Goal: Task Accomplishment & Management: Use online tool/utility

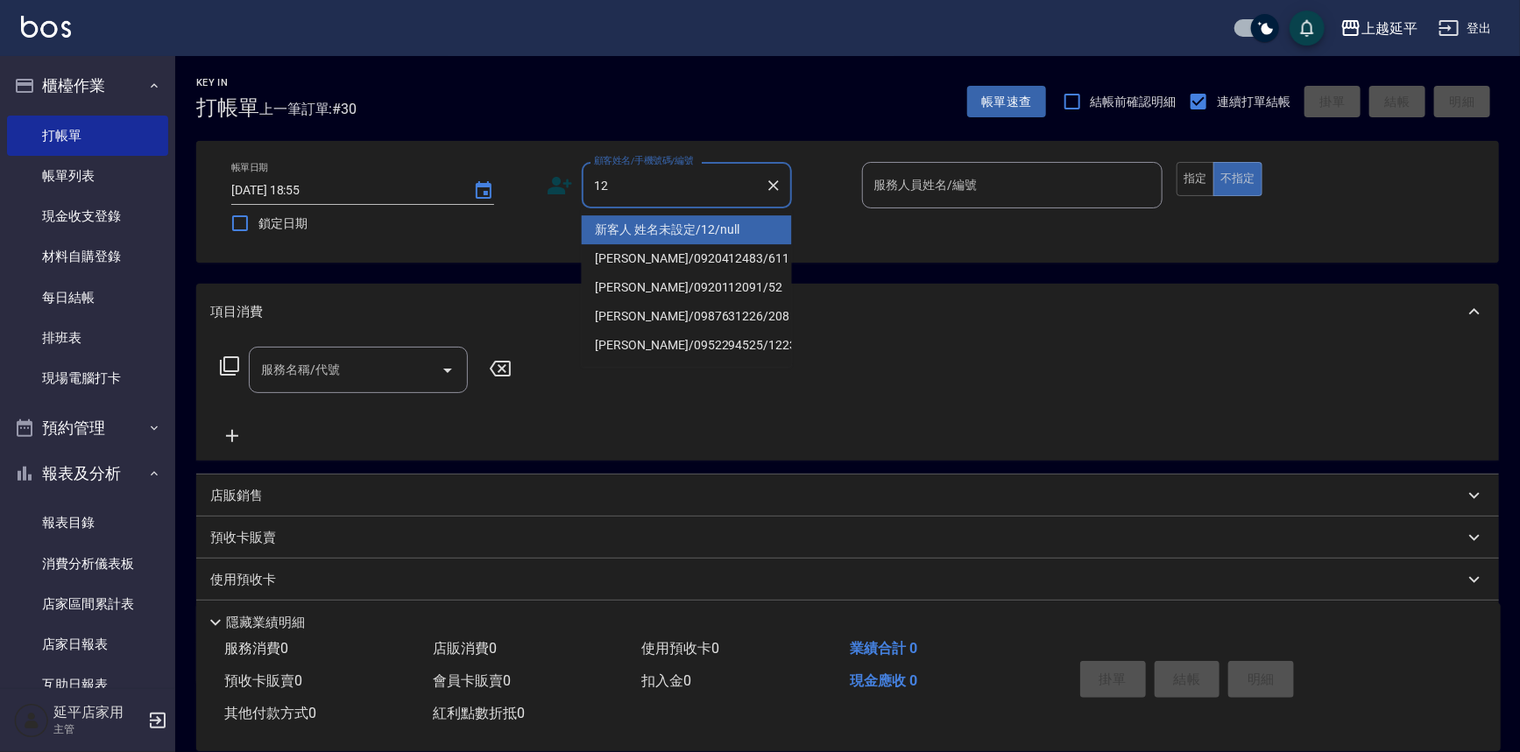
click at [631, 236] on li "新客人 姓名未設定/12/null" at bounding box center [687, 229] width 210 height 29
type input "新客人 姓名未設定/12/null"
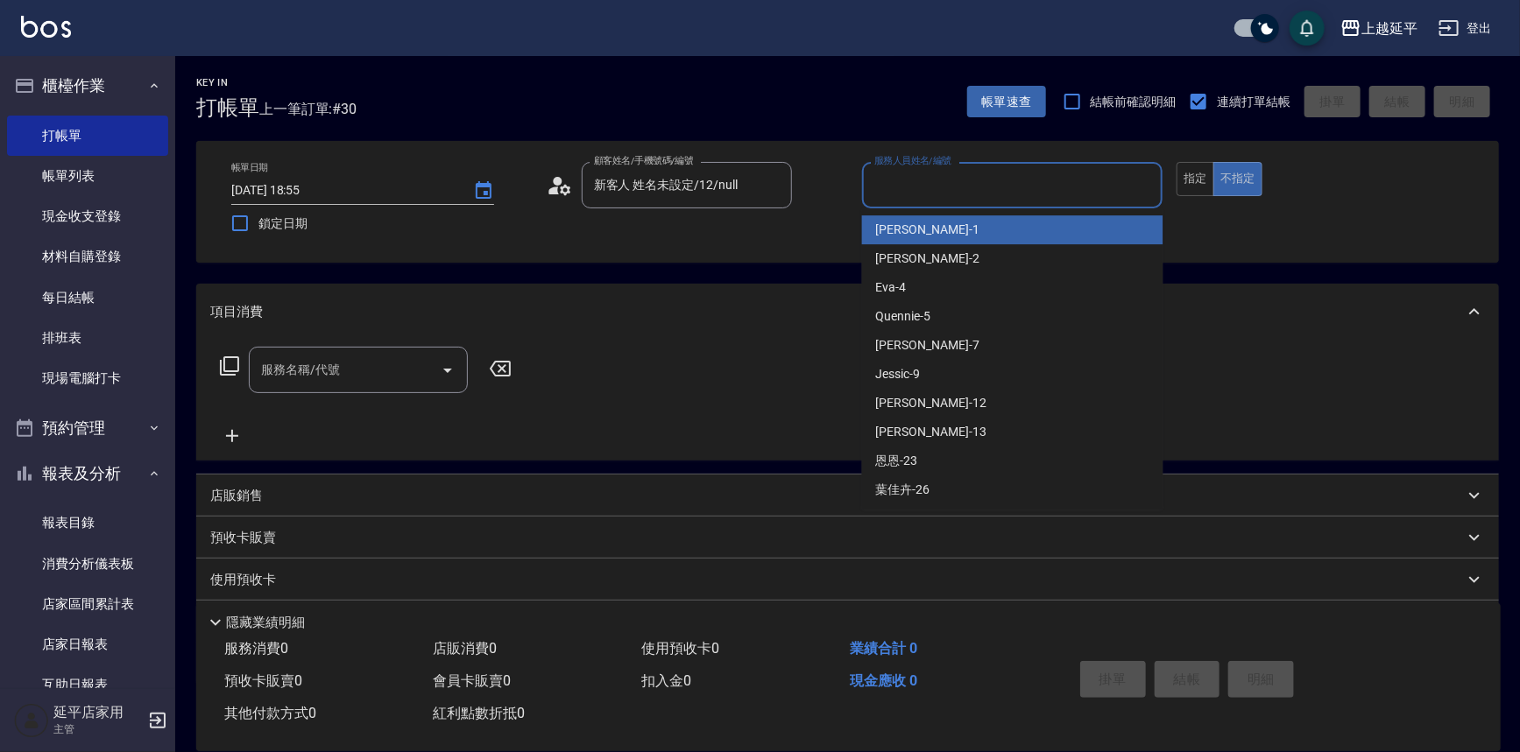
click at [979, 197] on input "服務人員姓名/編號" at bounding box center [1013, 185] width 286 height 31
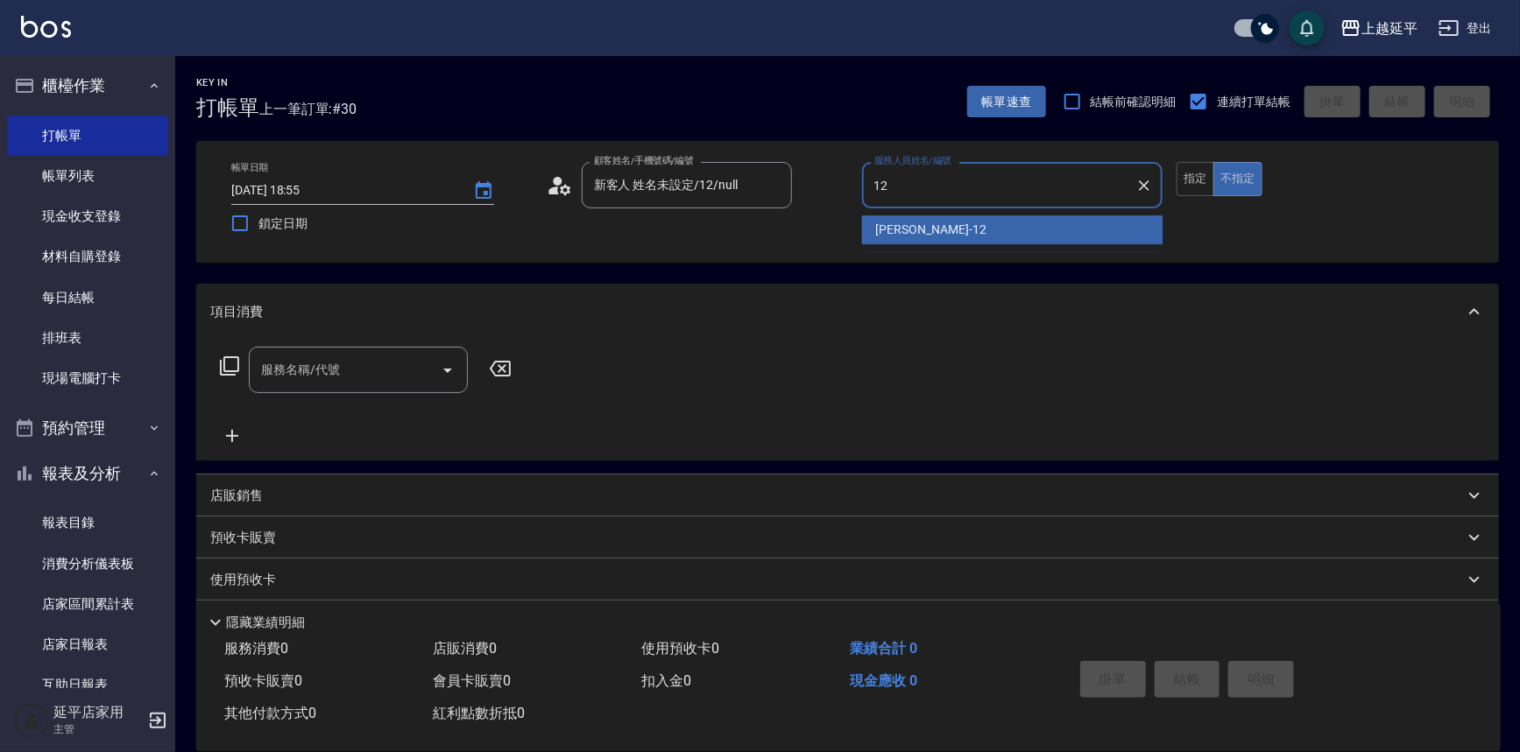
click at [976, 218] on div "Karen -12" at bounding box center [1012, 229] width 301 height 29
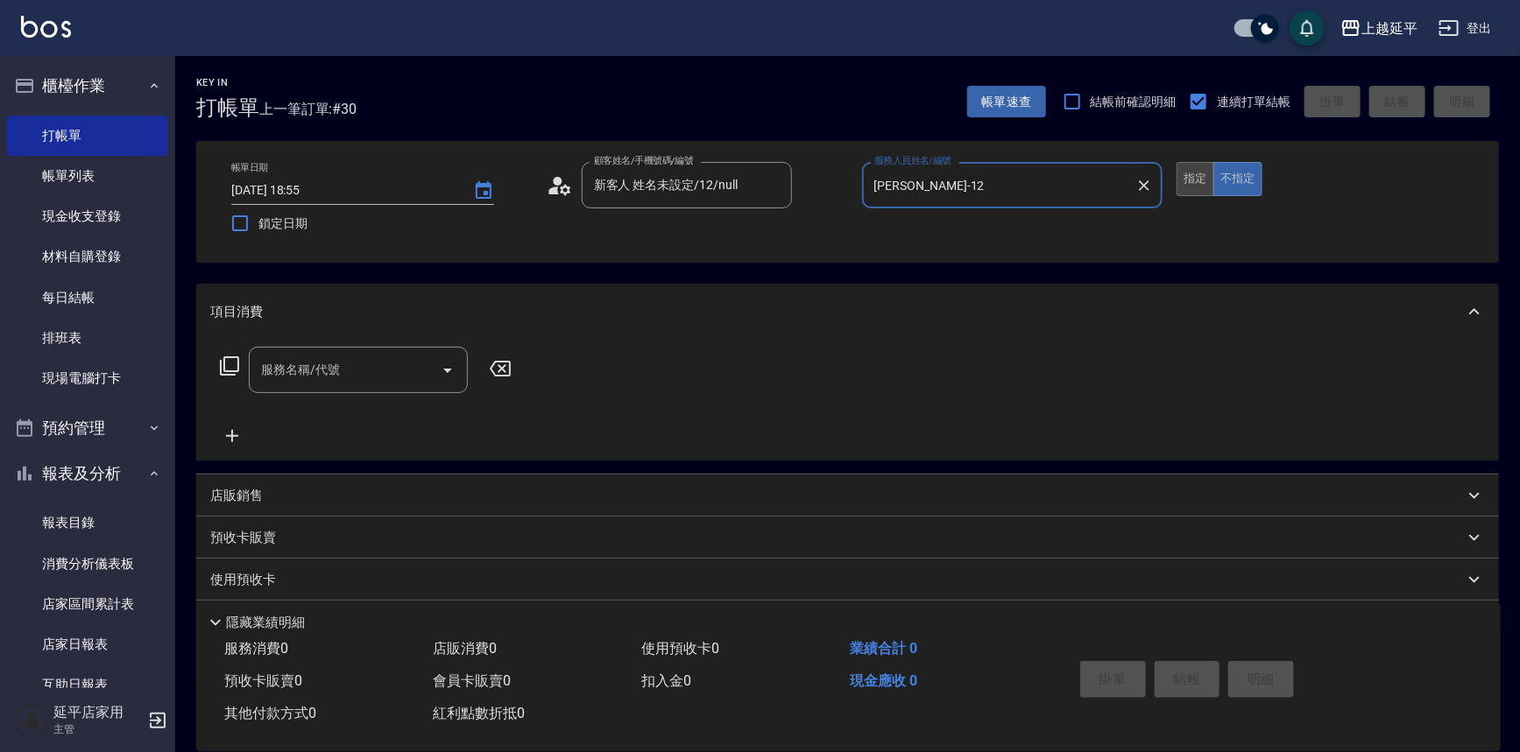
type input "Karen-12"
click at [1185, 186] on button "指定" at bounding box center [1195, 179] width 38 height 34
click at [393, 373] on input "服務名稱/代號" at bounding box center [345, 370] width 177 height 31
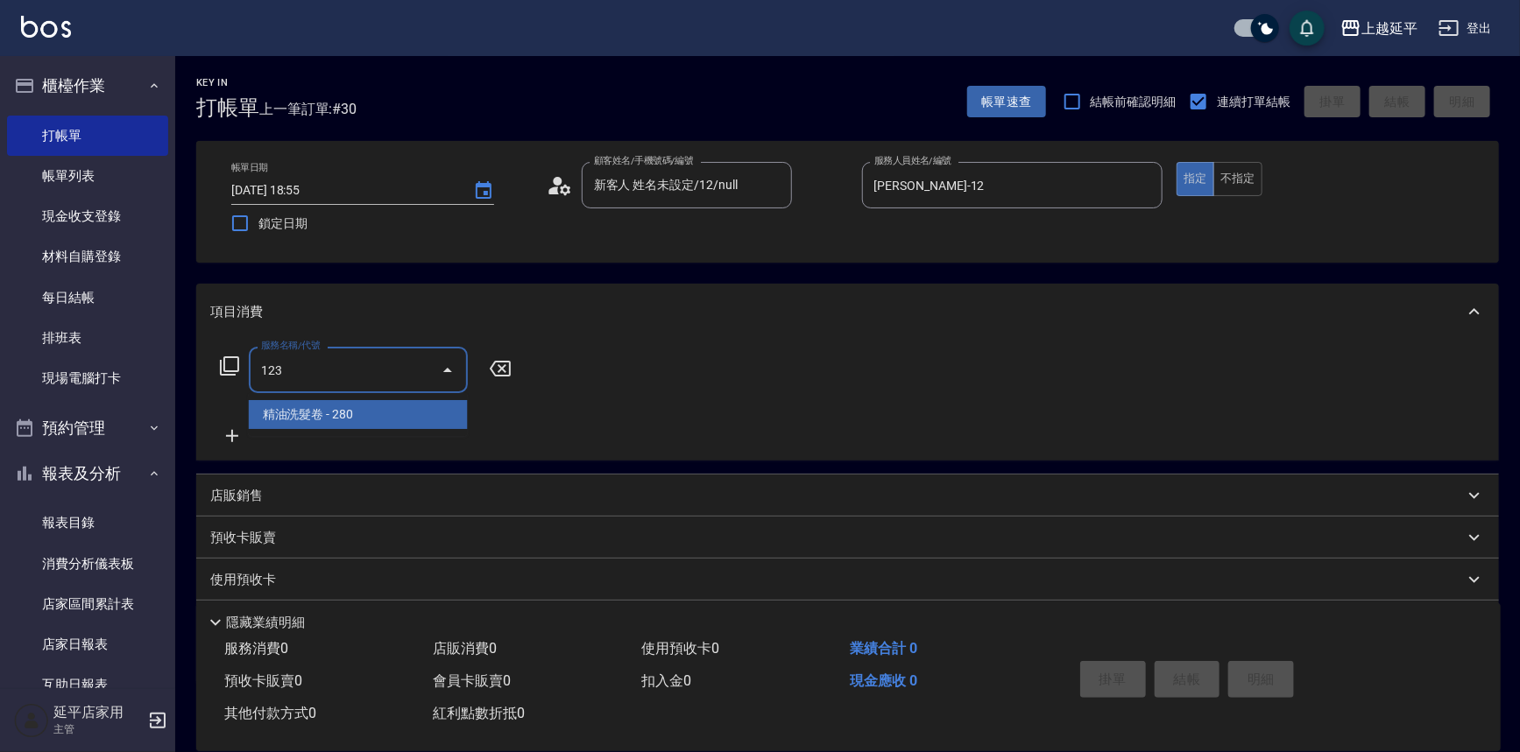
click at [456, 402] on span "精油洗髮卷 - 280" at bounding box center [358, 414] width 219 height 29
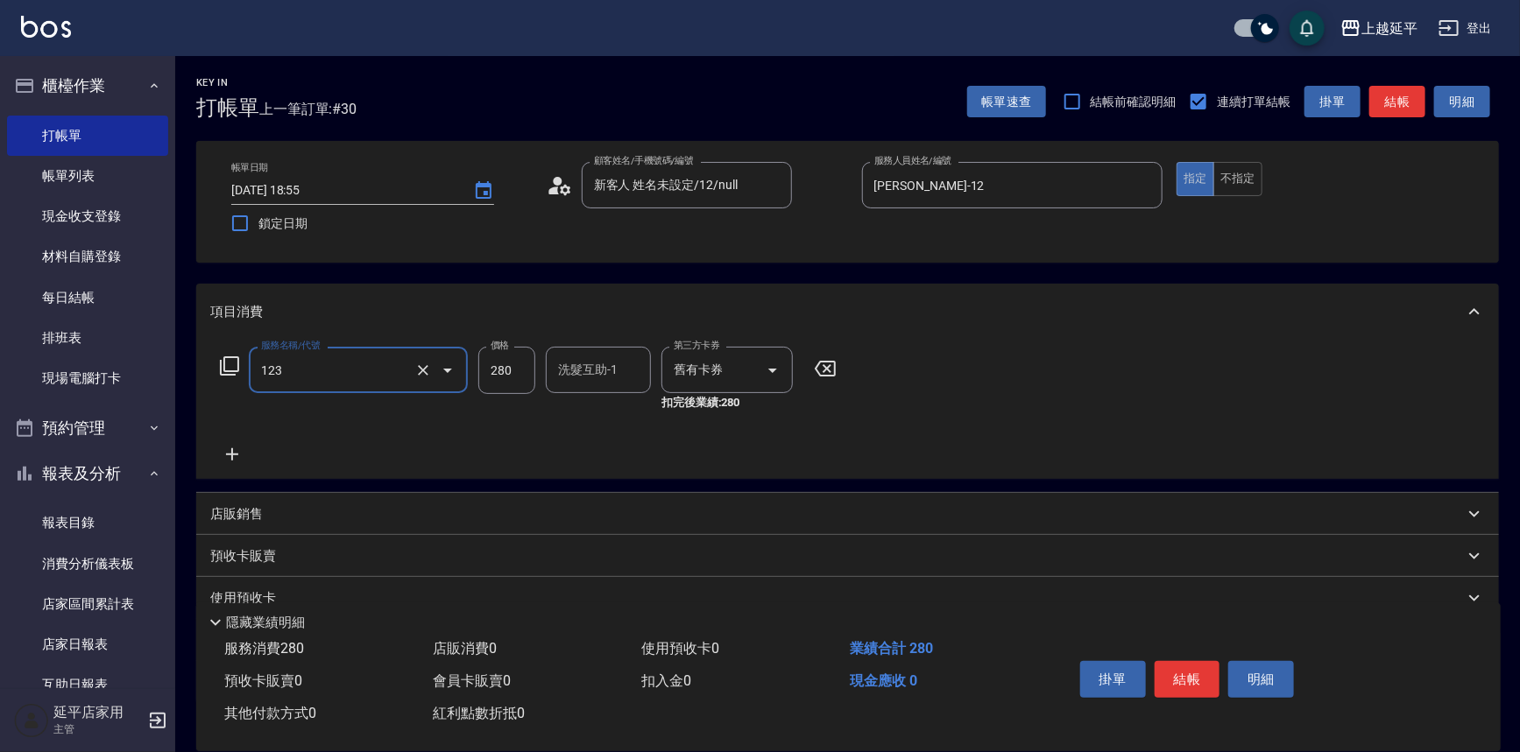
type input "精油洗髮卷(123)"
click at [569, 373] on input "洗髮互助-1" at bounding box center [598, 370] width 89 height 31
click at [604, 412] on div "丞宗 -29" at bounding box center [598, 414] width 105 height 29
type input "丞宗-29"
click at [1193, 674] on button "結帳" at bounding box center [1188, 679] width 66 height 37
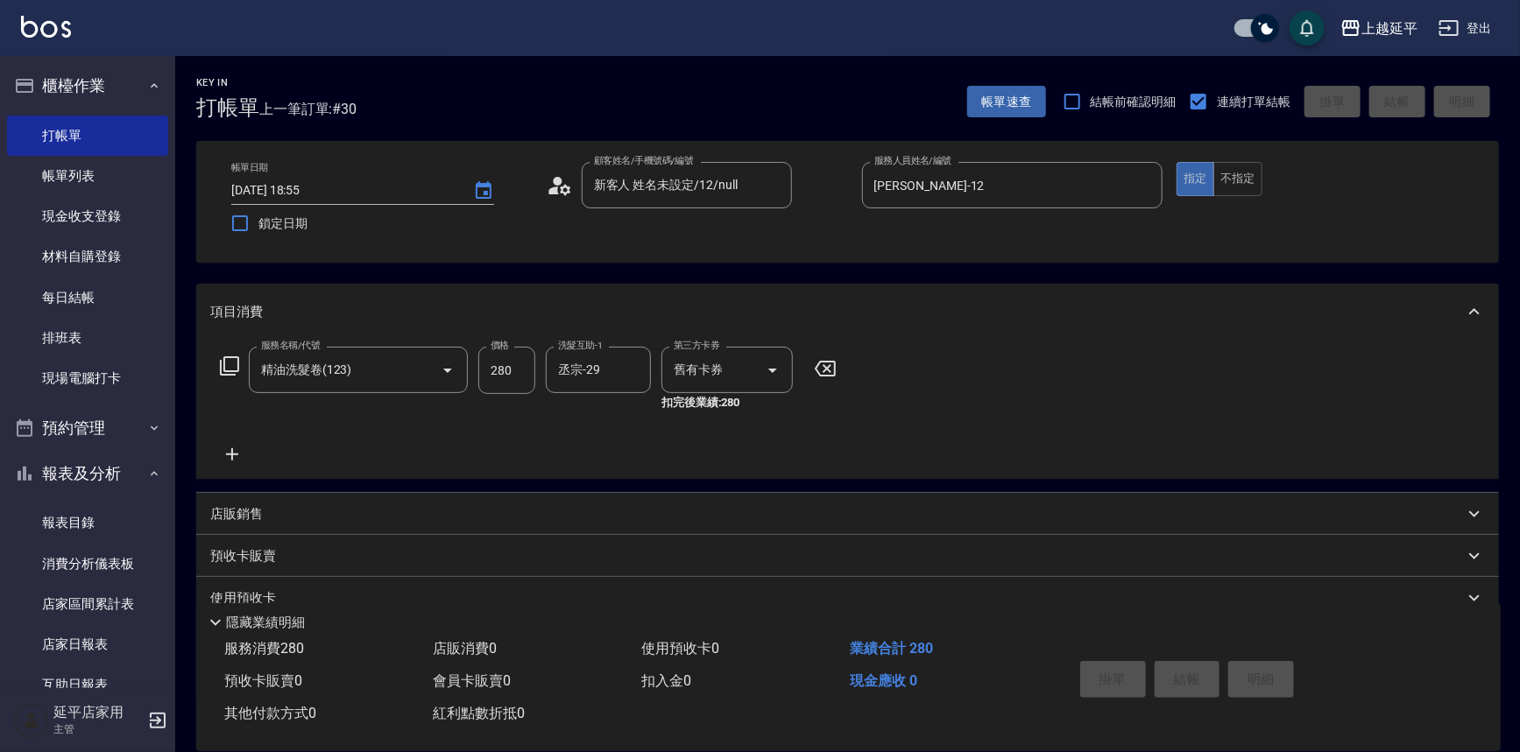
type input "2025/09/12 19:37"
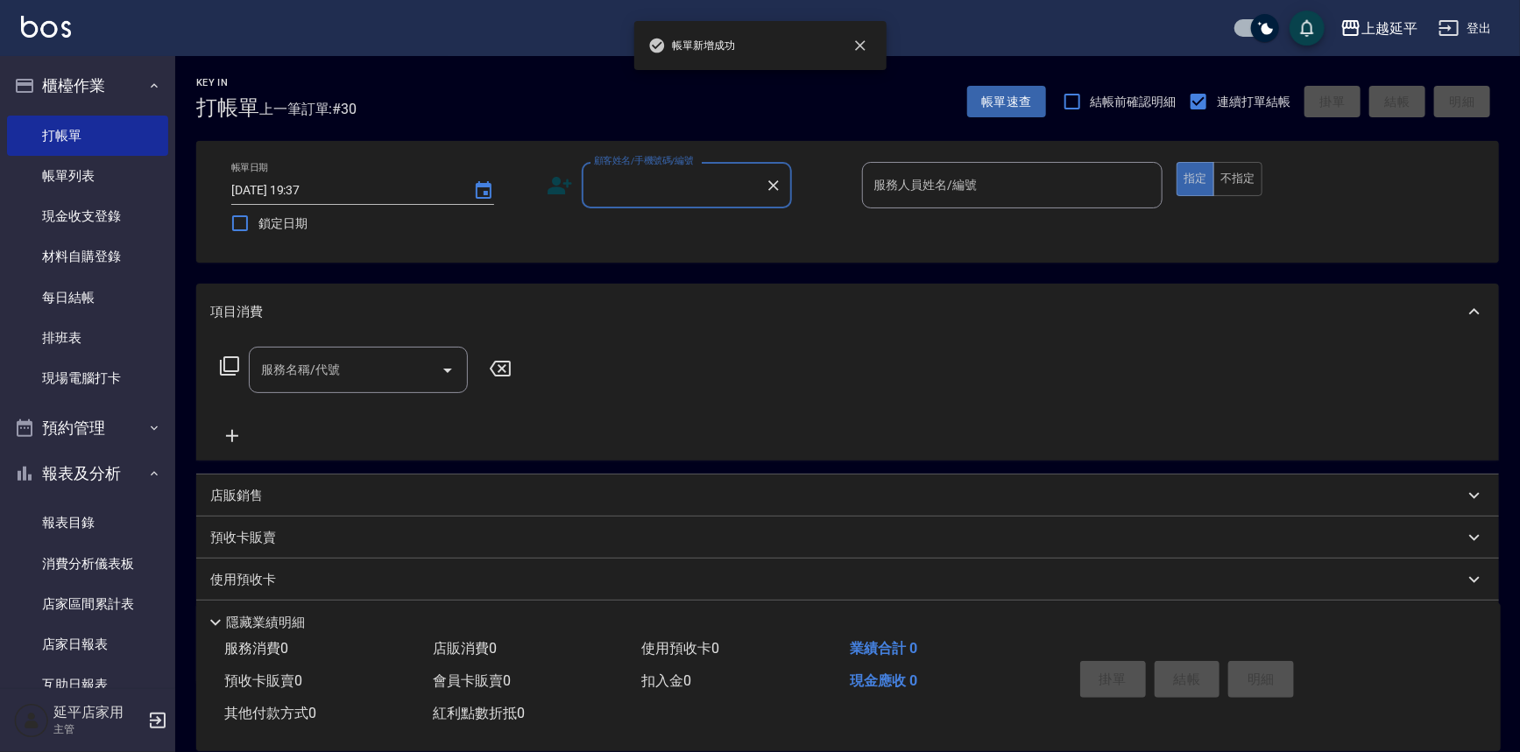
click at [691, 181] on input "顧客姓名/手機號碼/編號" at bounding box center [674, 185] width 168 height 31
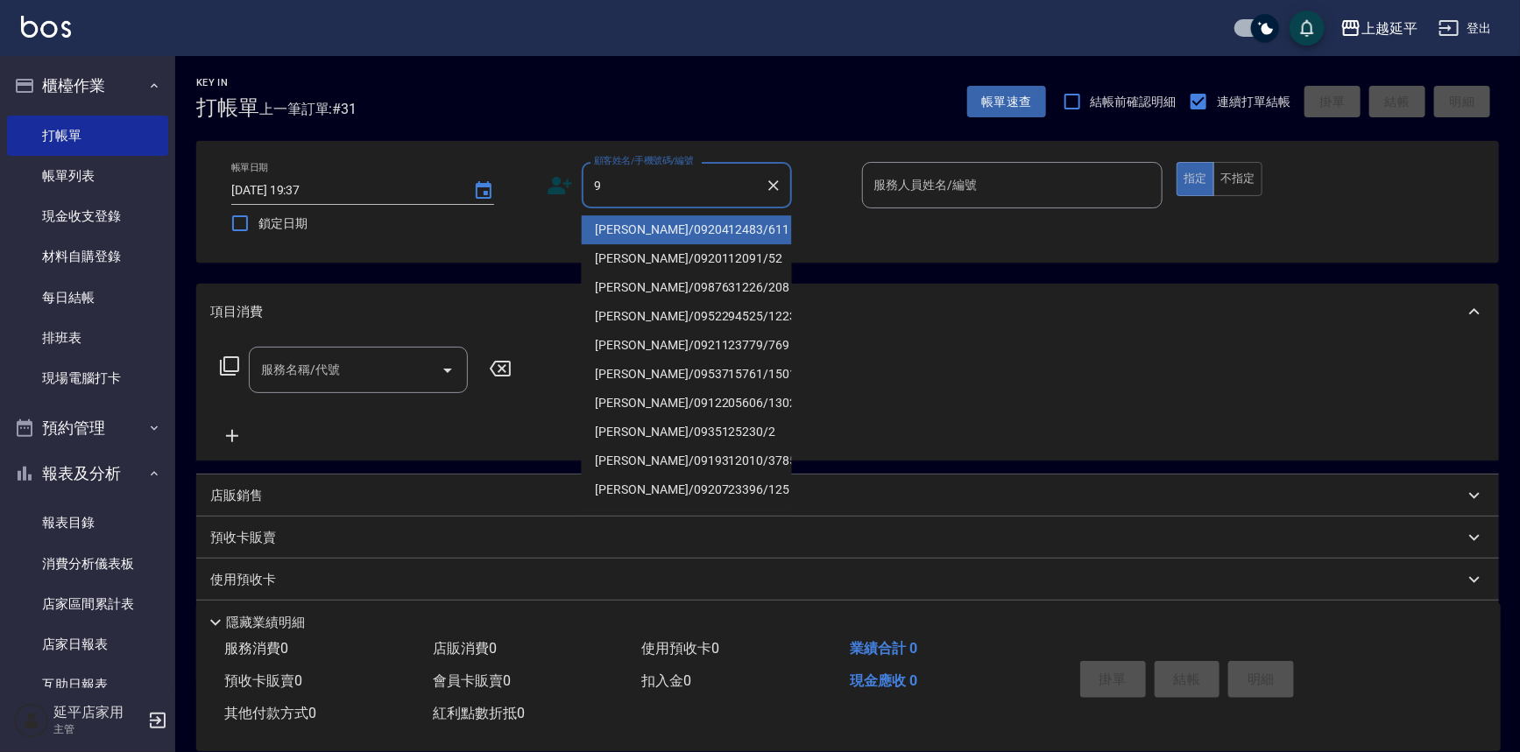
click at [727, 236] on li "范淑瑛/0920412483/611" at bounding box center [687, 229] width 210 height 29
type input "范淑瑛/0920412483/611"
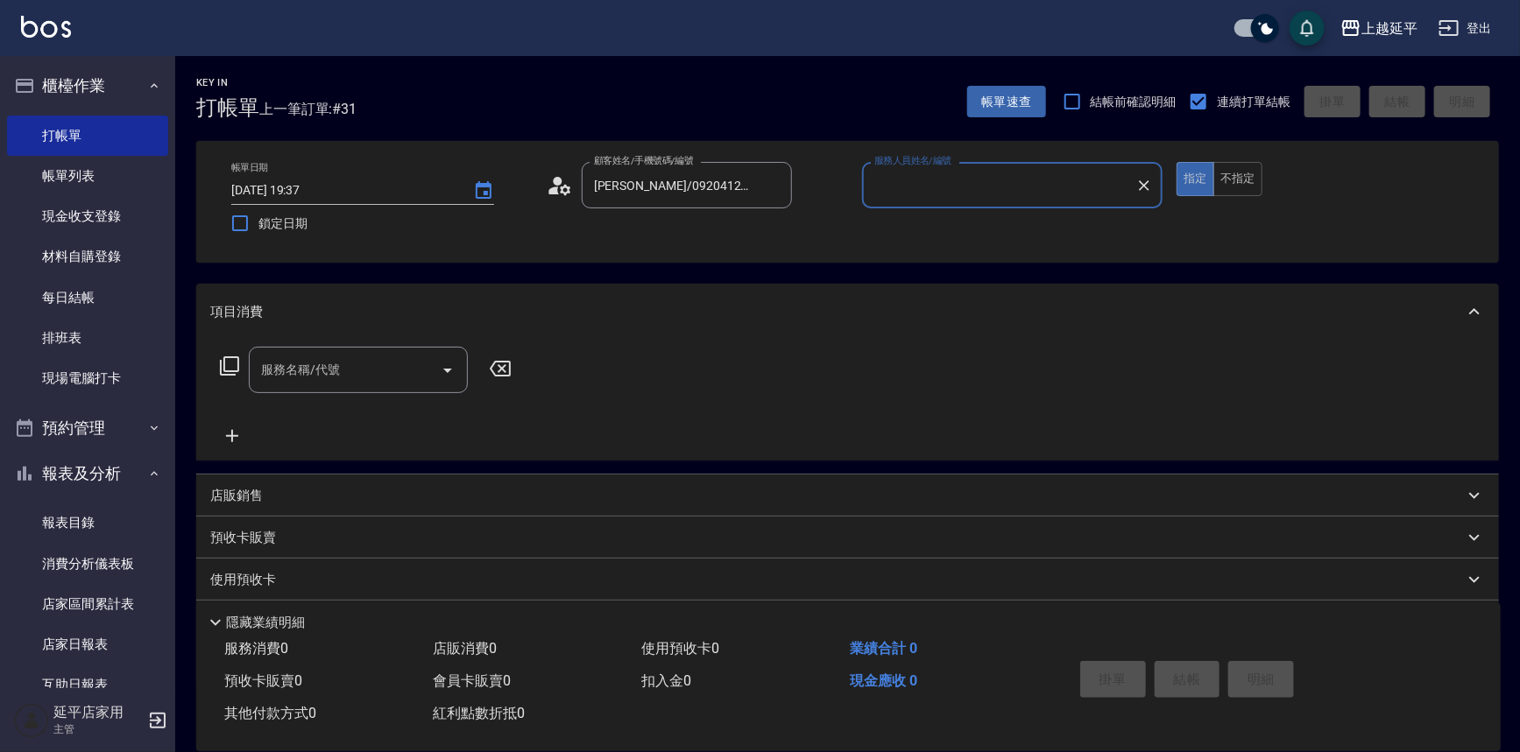
type input "Jessic-9"
click at [1234, 181] on button "不指定" at bounding box center [1237, 179] width 49 height 34
click at [378, 374] on input "服務名稱/代號" at bounding box center [345, 370] width 177 height 31
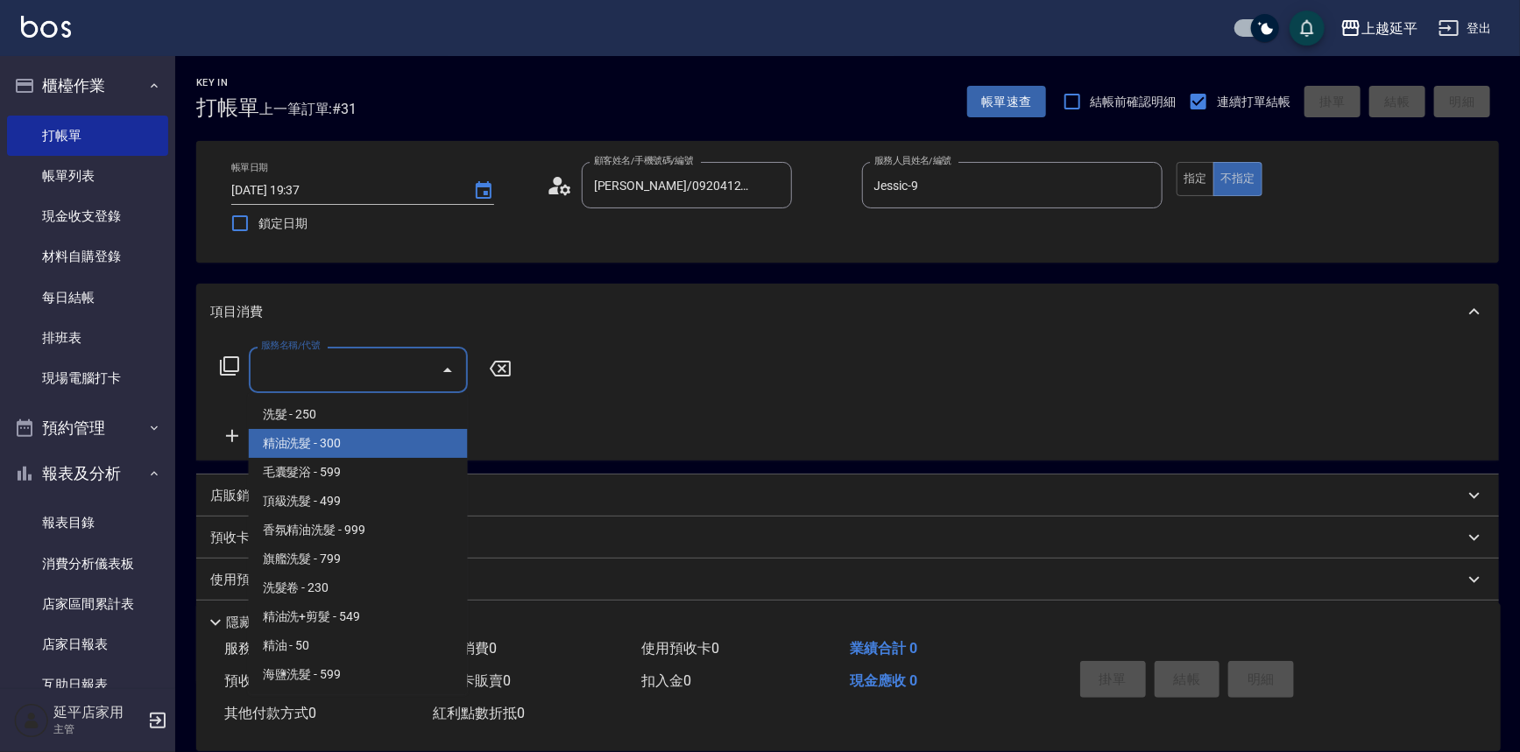
click at [325, 446] on span "精油洗髮 - 300" at bounding box center [358, 443] width 219 height 29
type input "精油洗髮(102)"
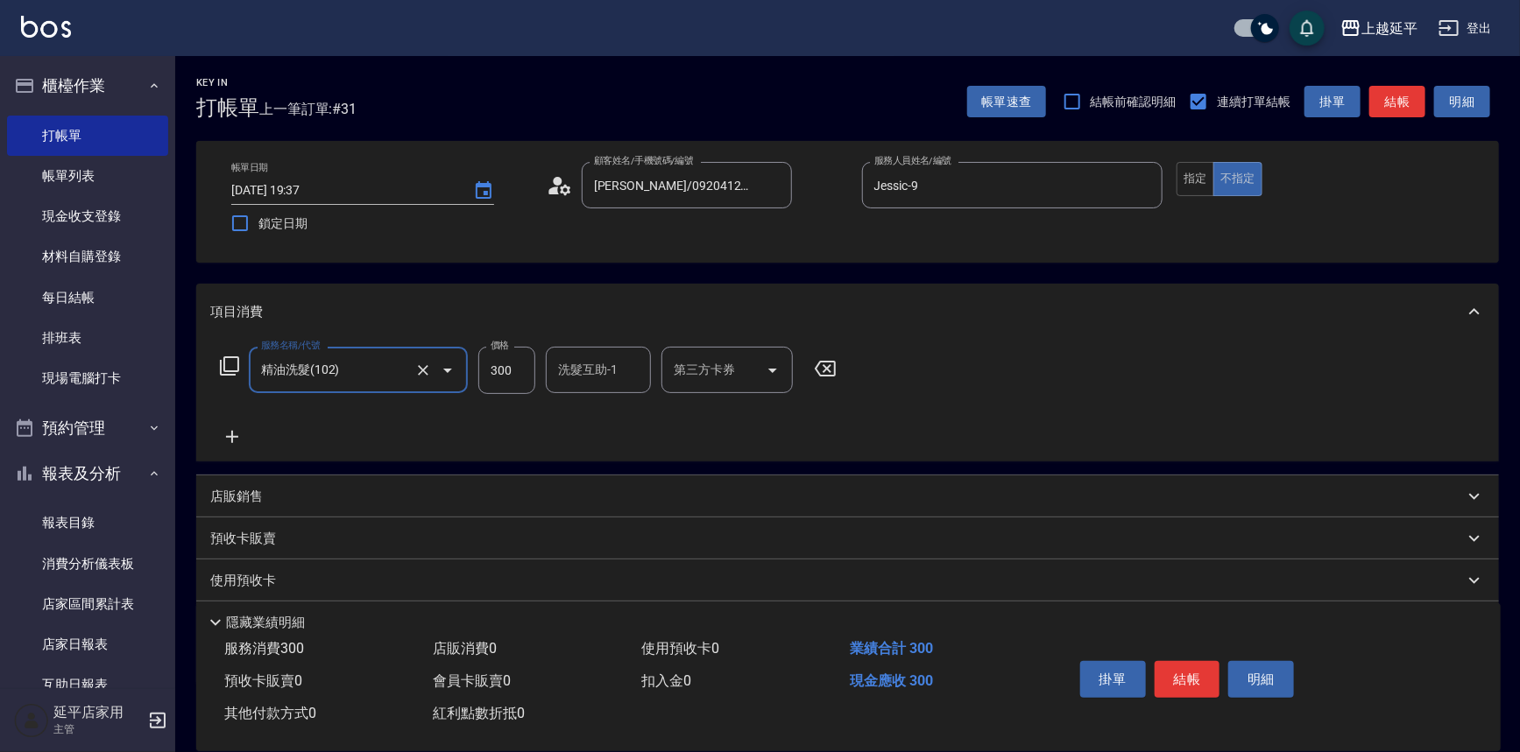
click at [521, 378] on input "300" at bounding box center [506, 370] width 57 height 47
type input "400"
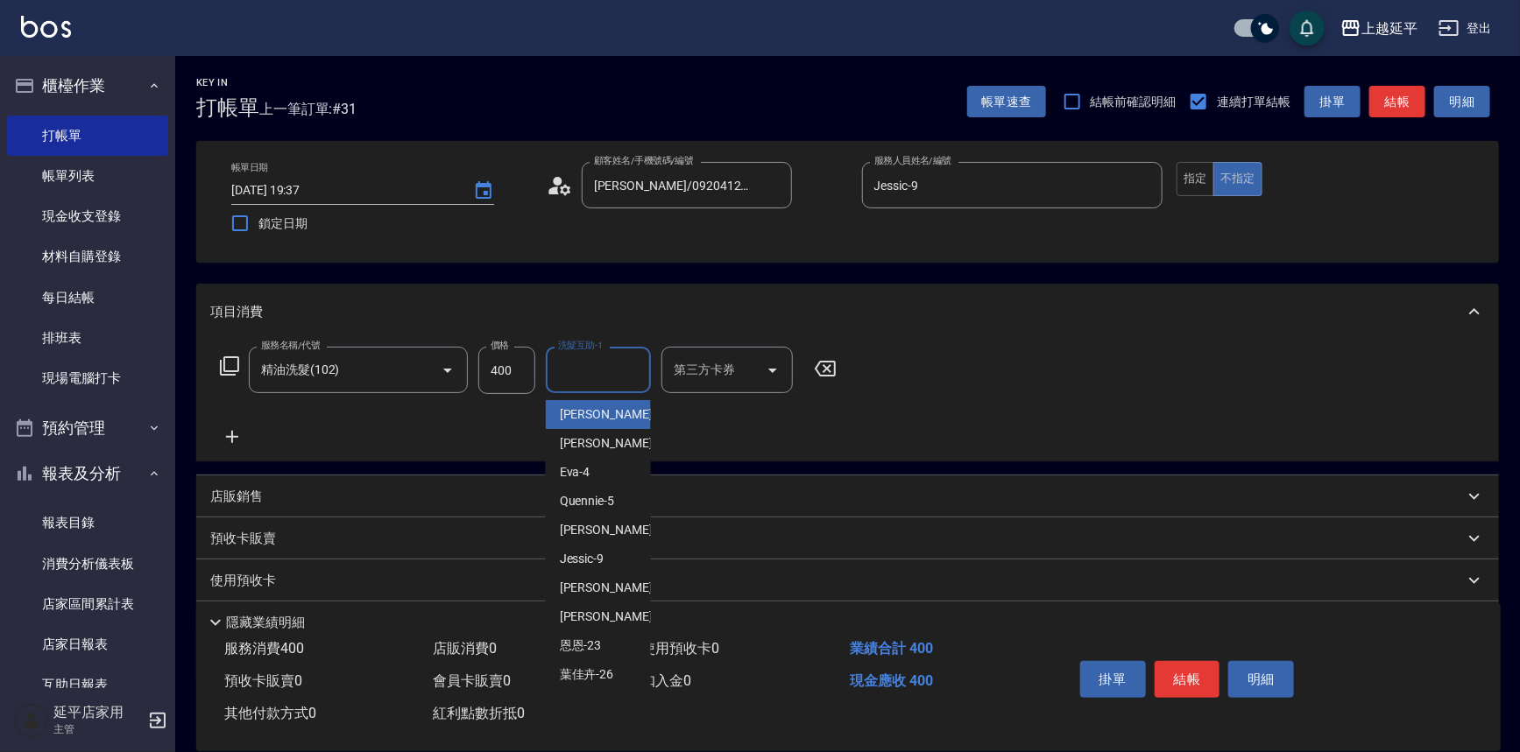
click at [586, 370] on div "洗髮互助-1 洗髮互助-1" at bounding box center [598, 370] width 105 height 46
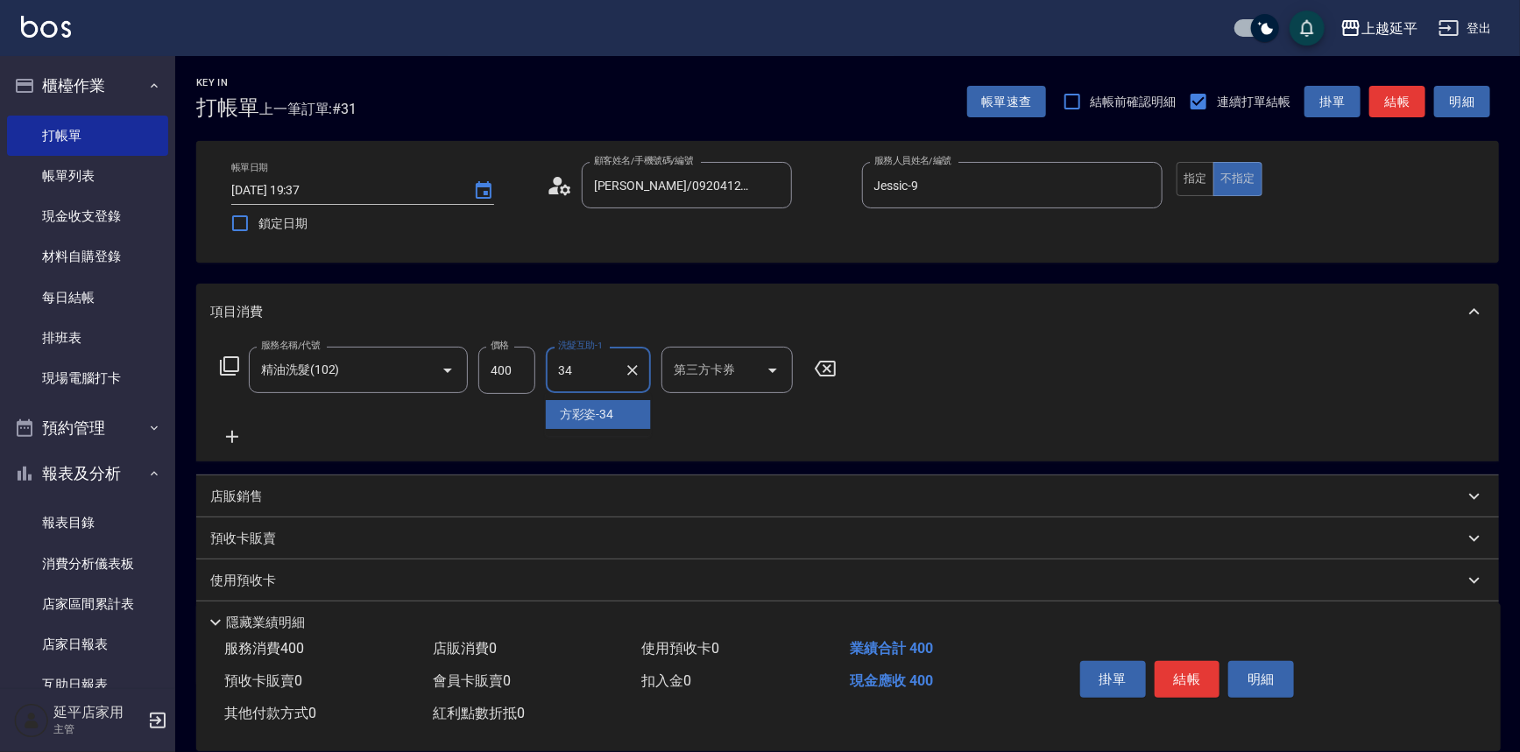
click at [609, 412] on span "方彩姿 -34" at bounding box center [587, 415] width 54 height 18
type input "方彩姿-34"
click at [1197, 674] on button "結帳" at bounding box center [1188, 679] width 66 height 37
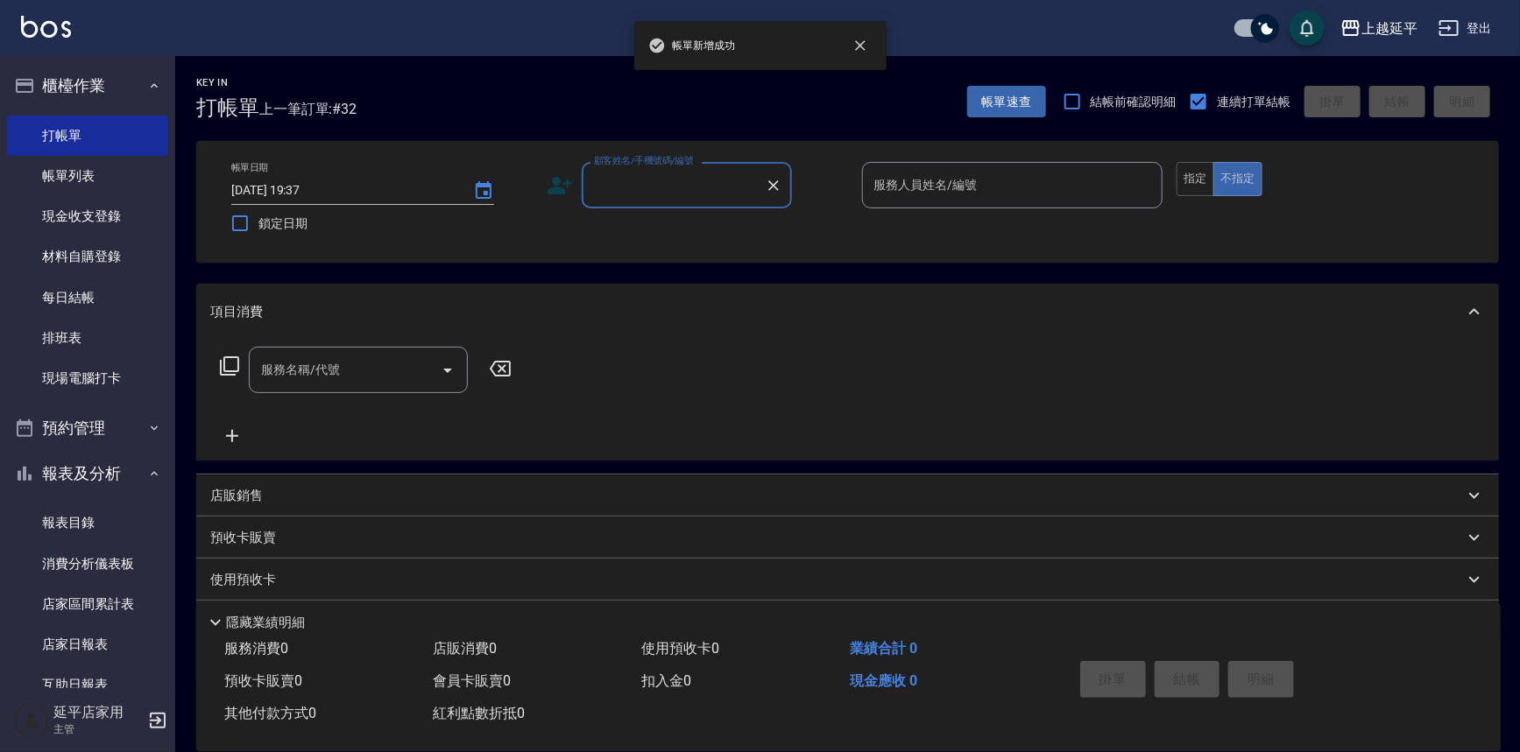
click at [715, 191] on input "顧客姓名/手機號碼/編號" at bounding box center [674, 185] width 168 height 31
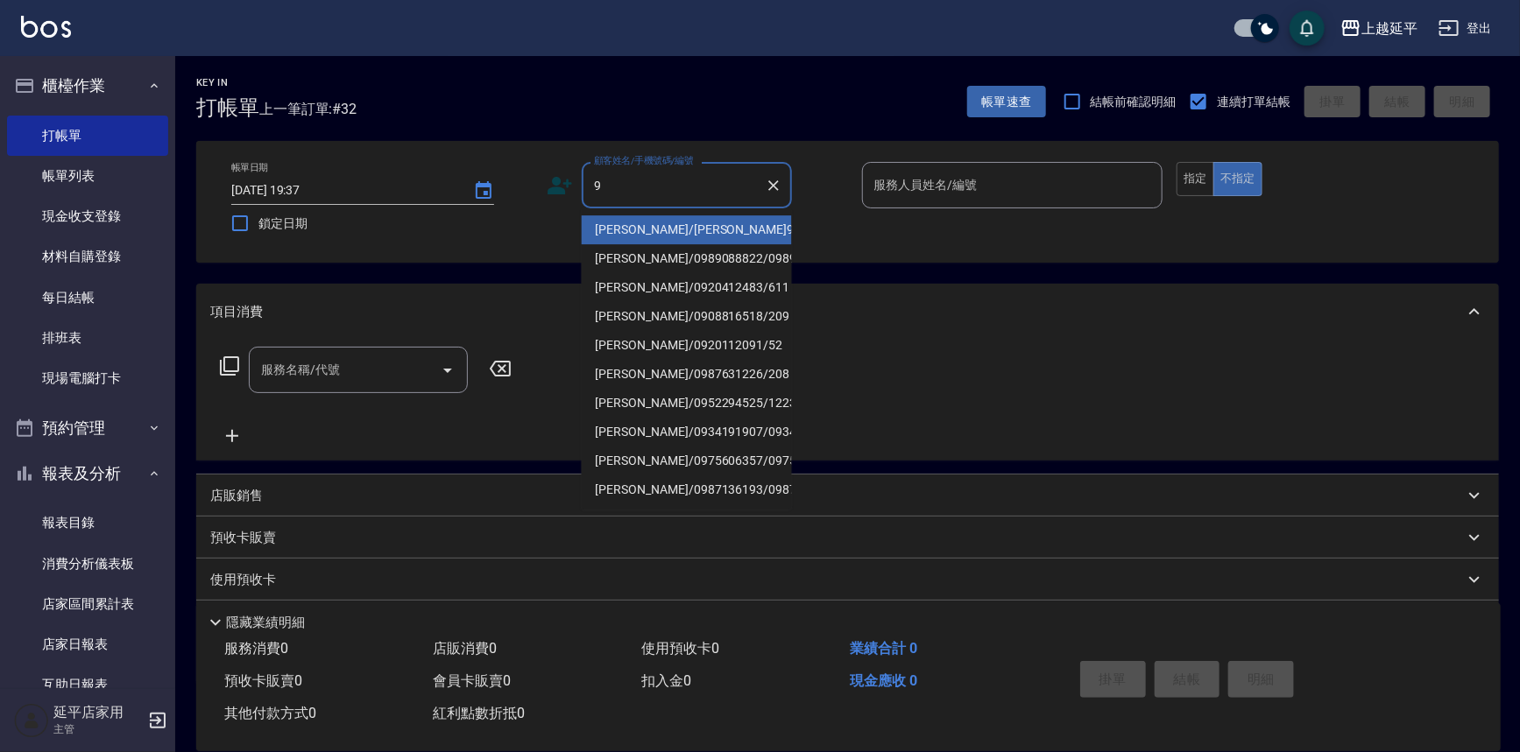
click at [706, 225] on li "林秀真/林秀真9/9" at bounding box center [687, 229] width 210 height 29
type input "林秀真/林秀真9/9"
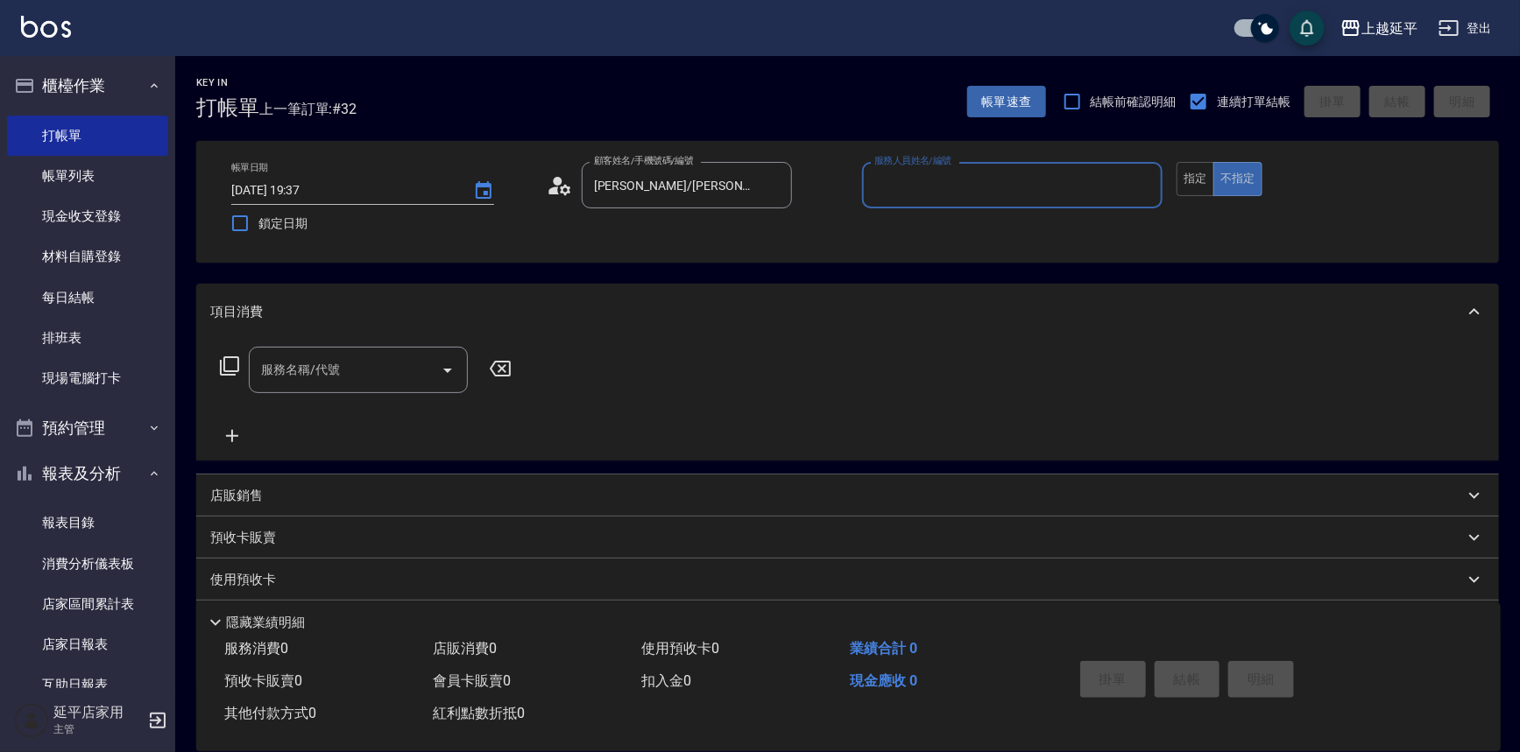
type input "Jessic-9"
click at [1144, 184] on icon "Clear" at bounding box center [1144, 185] width 11 height 11
click at [1031, 185] on input "服務人員姓名/編號" at bounding box center [1013, 185] width 286 height 31
click at [920, 221] on span "Jessic -9" at bounding box center [898, 230] width 45 height 18
type input "Jessic-9"
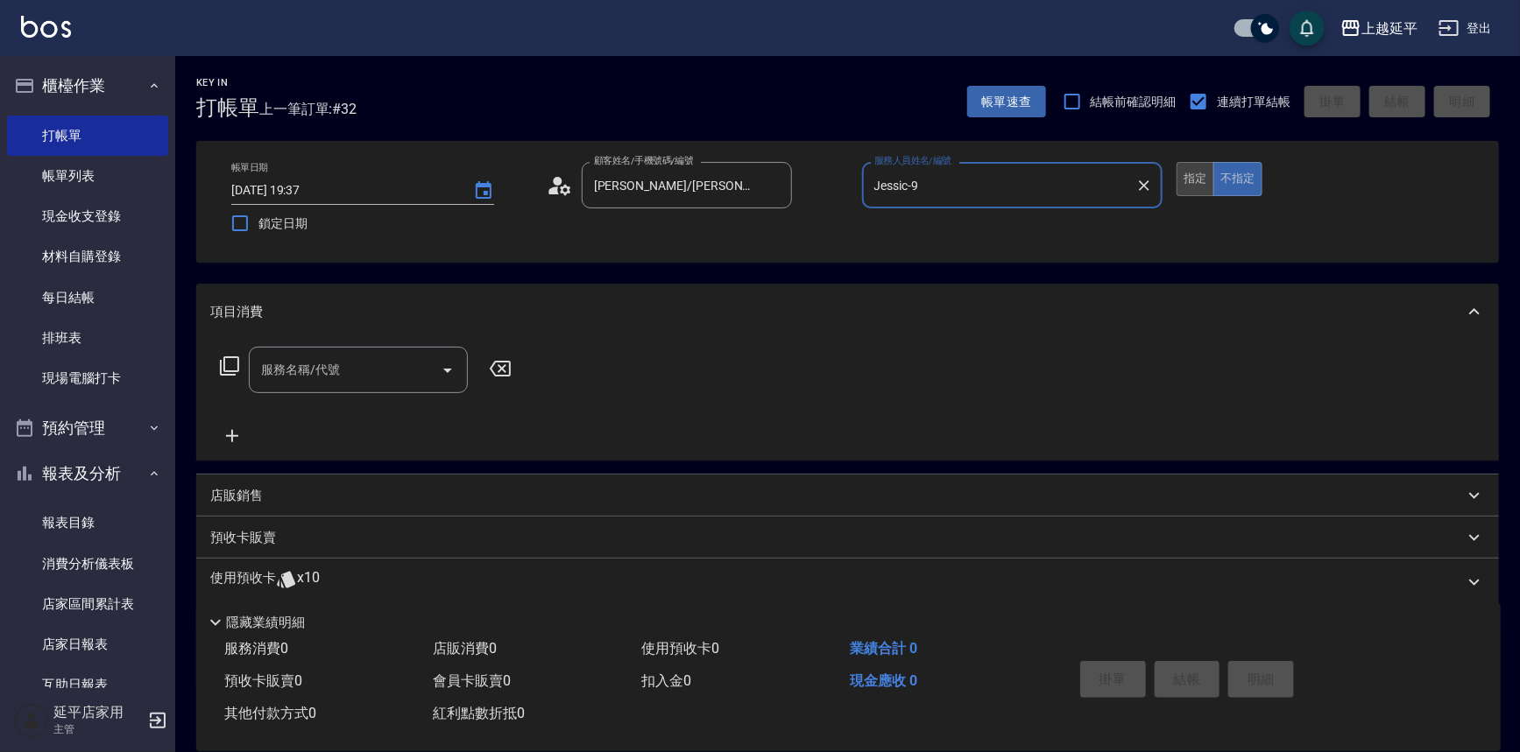
click at [1182, 185] on button "指定" at bounding box center [1195, 179] width 38 height 34
click at [406, 372] on input "服務名稱/代號" at bounding box center [345, 370] width 177 height 31
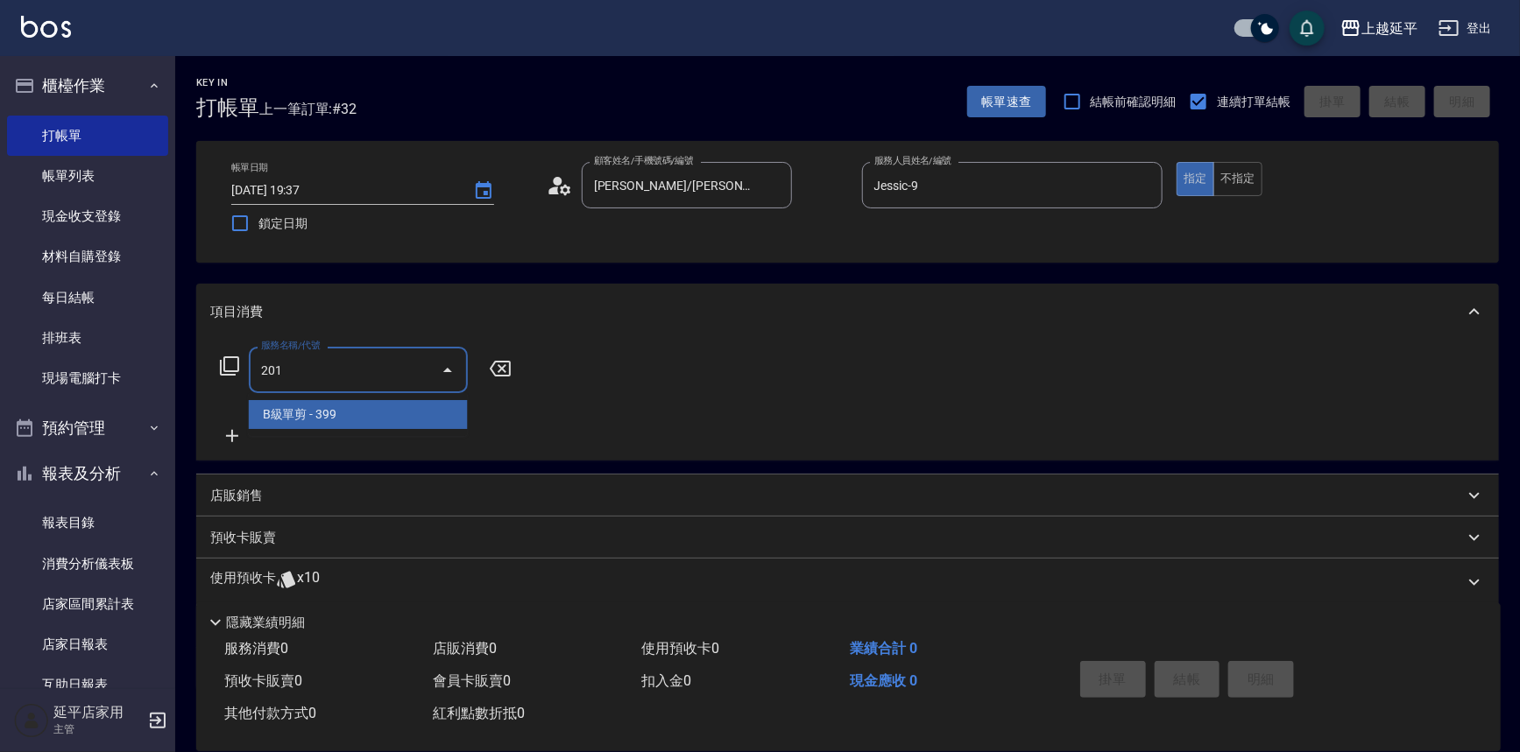
click at [413, 407] on span "B級單剪 - 399" at bounding box center [358, 414] width 219 height 29
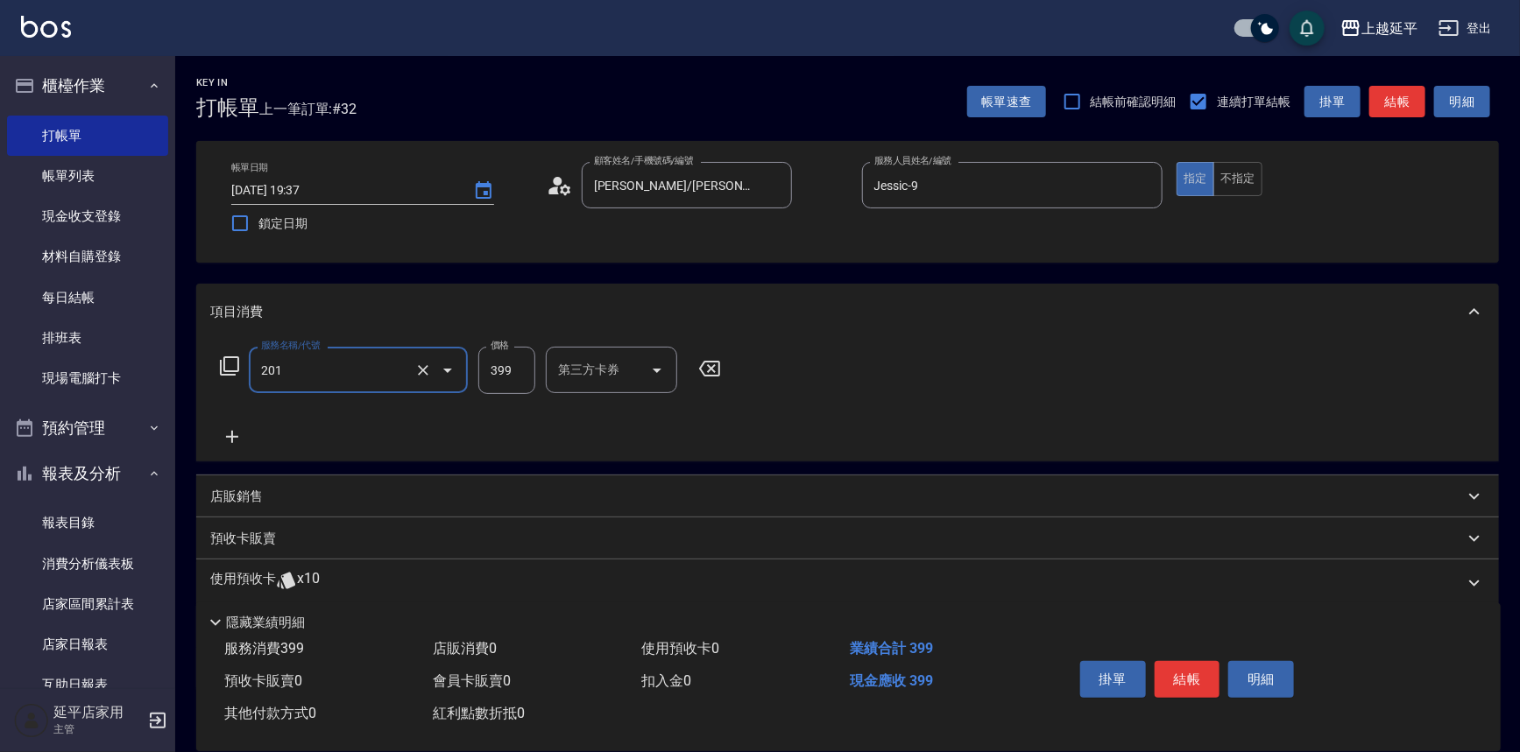
type input "B級單剪(201)"
click at [517, 365] on input "399" at bounding box center [506, 370] width 57 height 47
type input "100"
drag, startPoint x: 1190, startPoint y: 674, endPoint x: 1176, endPoint y: 677, distance: 14.3
click at [1190, 674] on button "結帳" at bounding box center [1188, 679] width 66 height 37
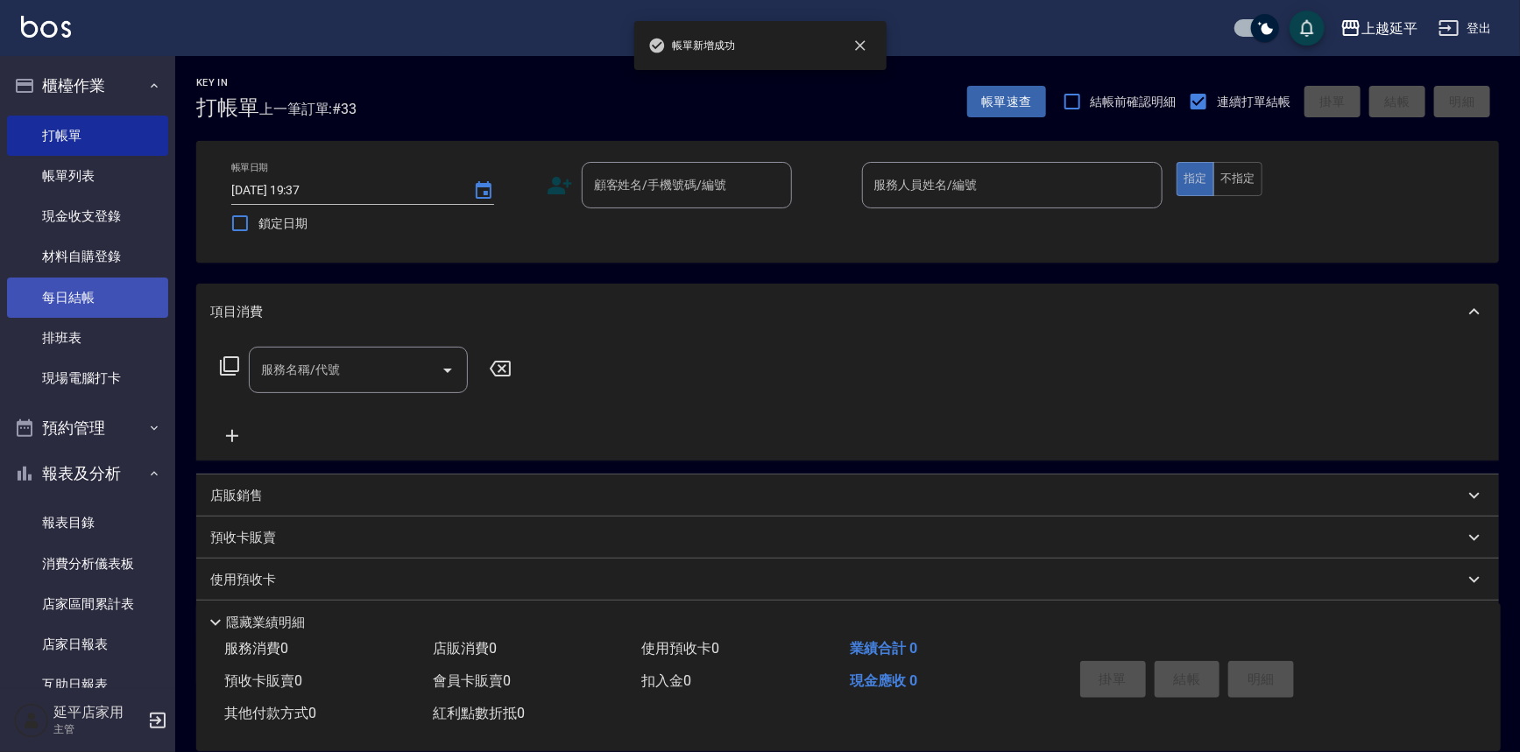
click at [84, 294] on link "每日結帳" at bounding box center [87, 298] width 161 height 40
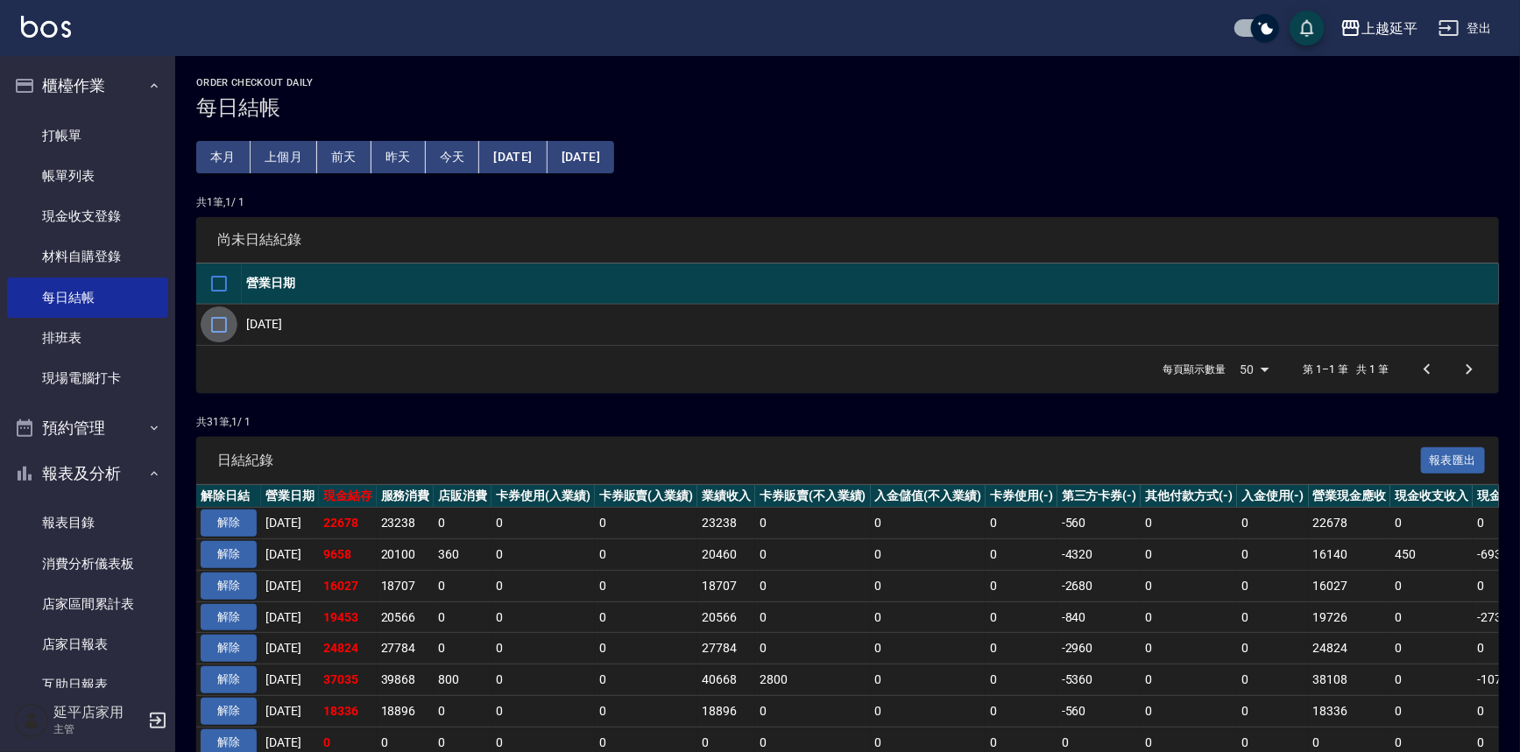
click at [221, 317] on input "checkbox" at bounding box center [219, 325] width 37 height 37
checkbox input "true"
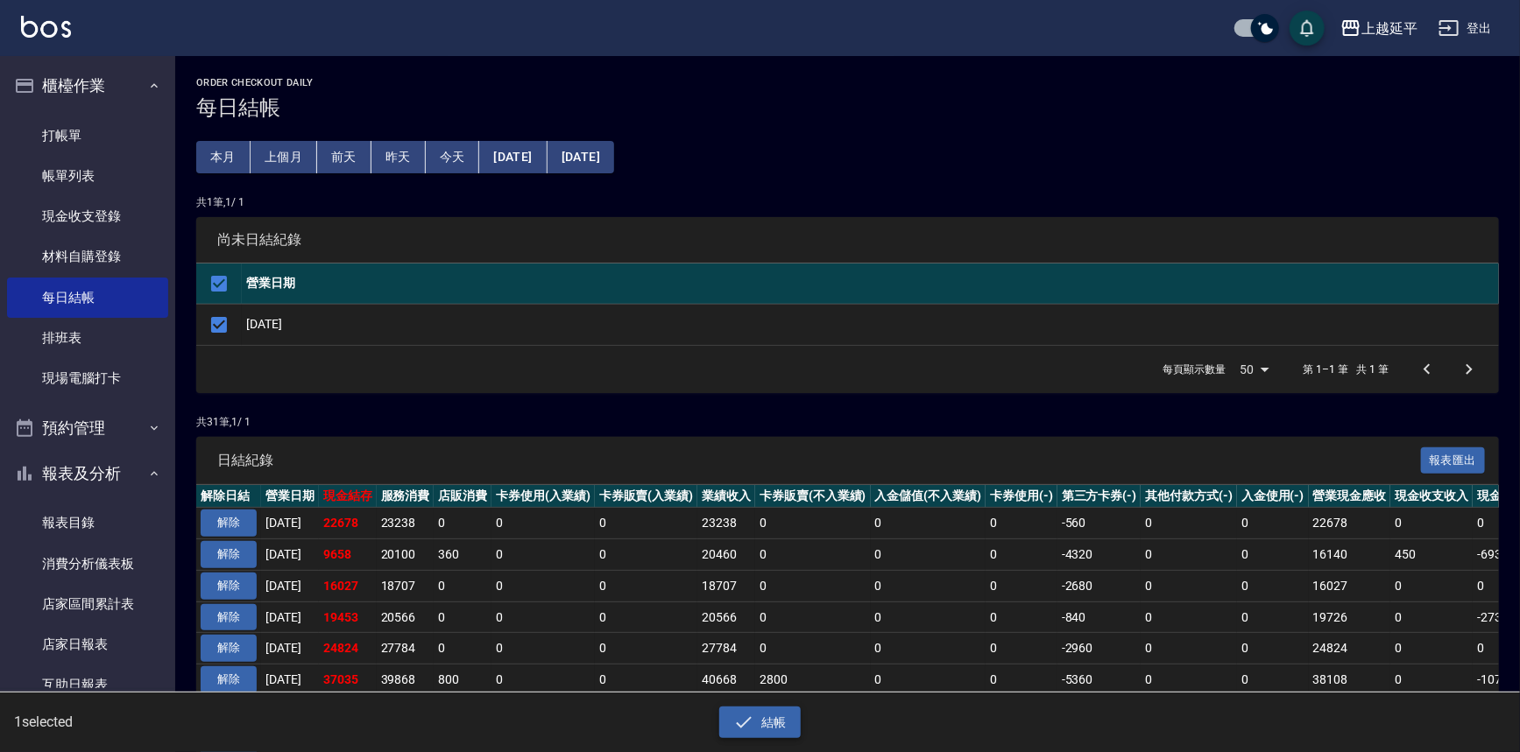
click at [772, 731] on button "結帳" at bounding box center [759, 723] width 81 height 32
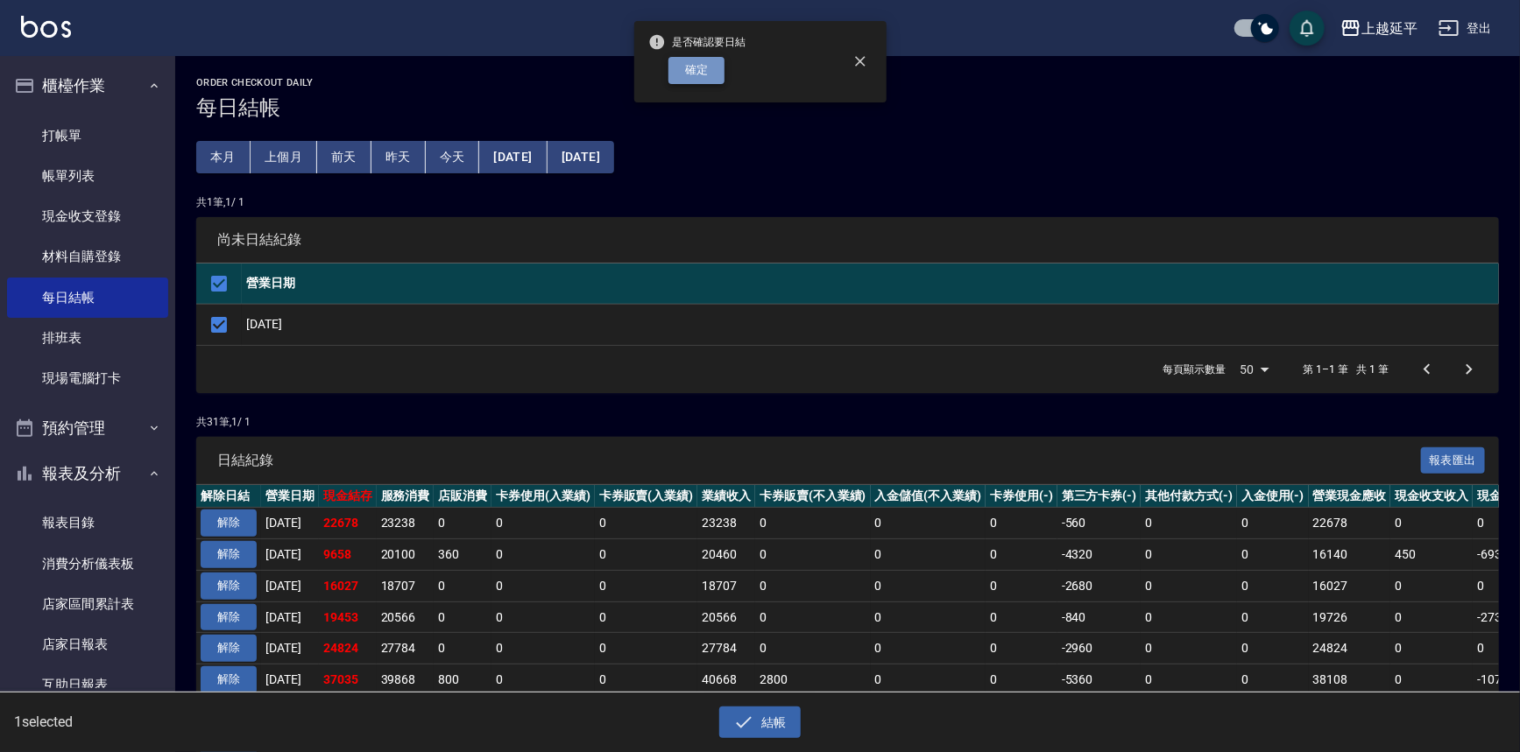
click at [688, 66] on button "確定" at bounding box center [696, 70] width 56 height 27
checkbox input "false"
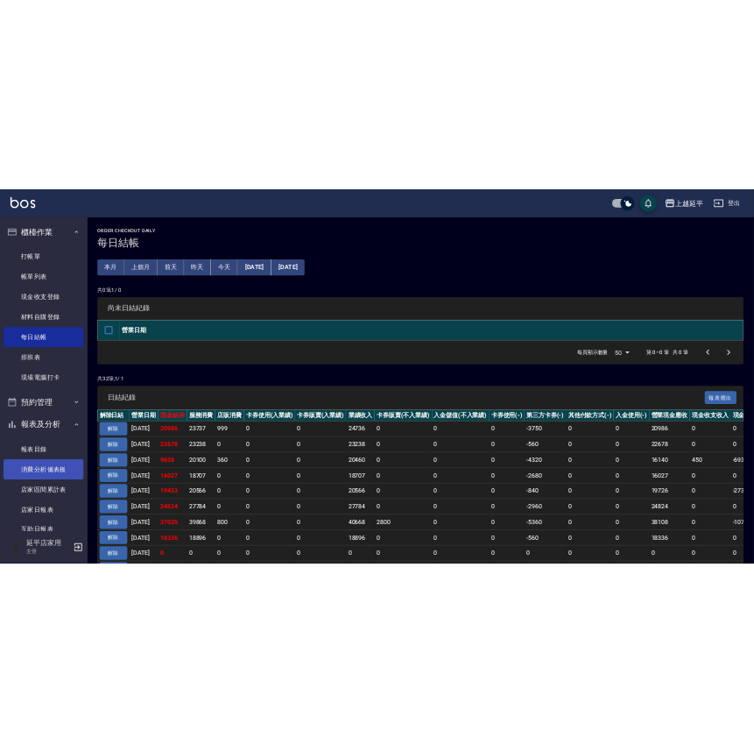
scroll to position [318, 0]
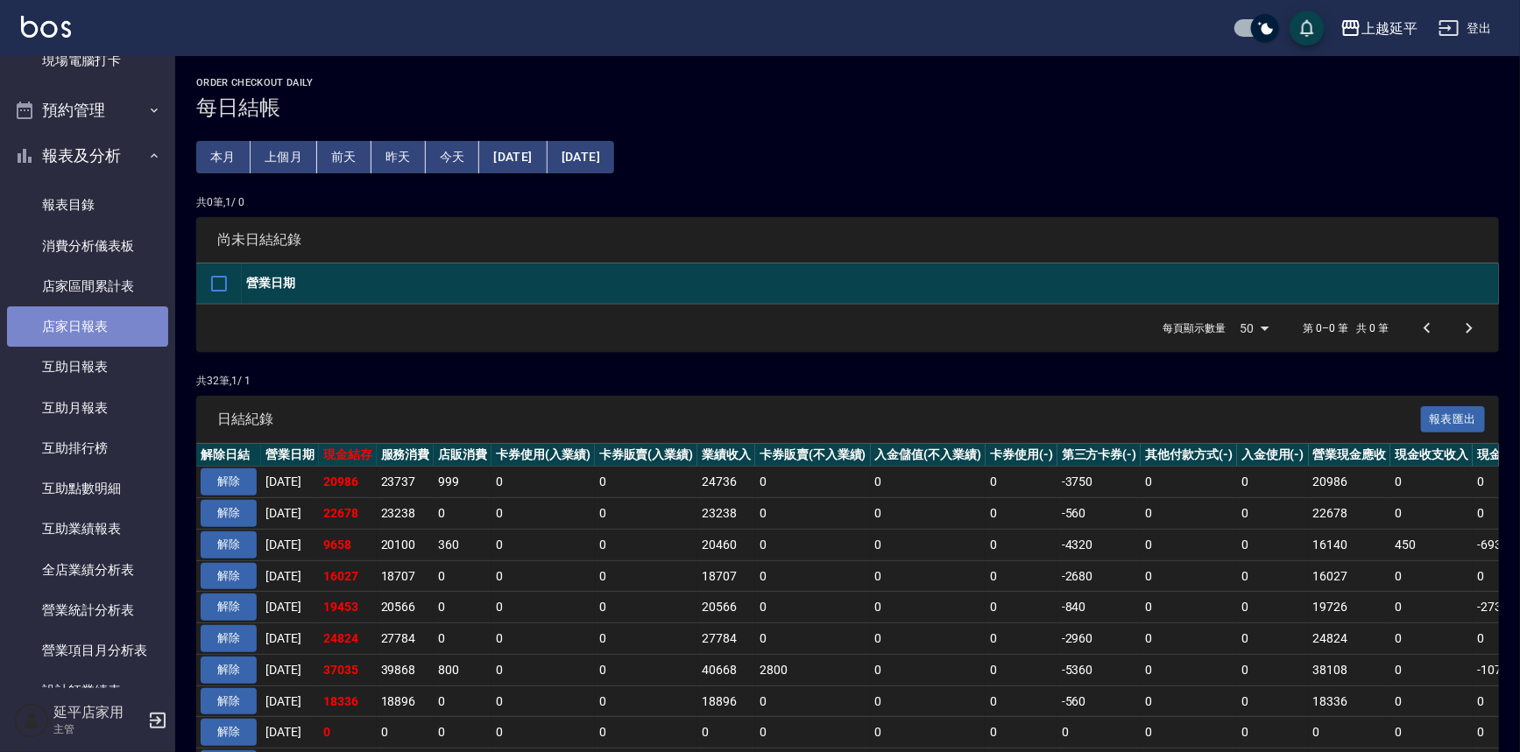
click at [88, 322] on link "店家日報表" at bounding box center [87, 327] width 161 height 40
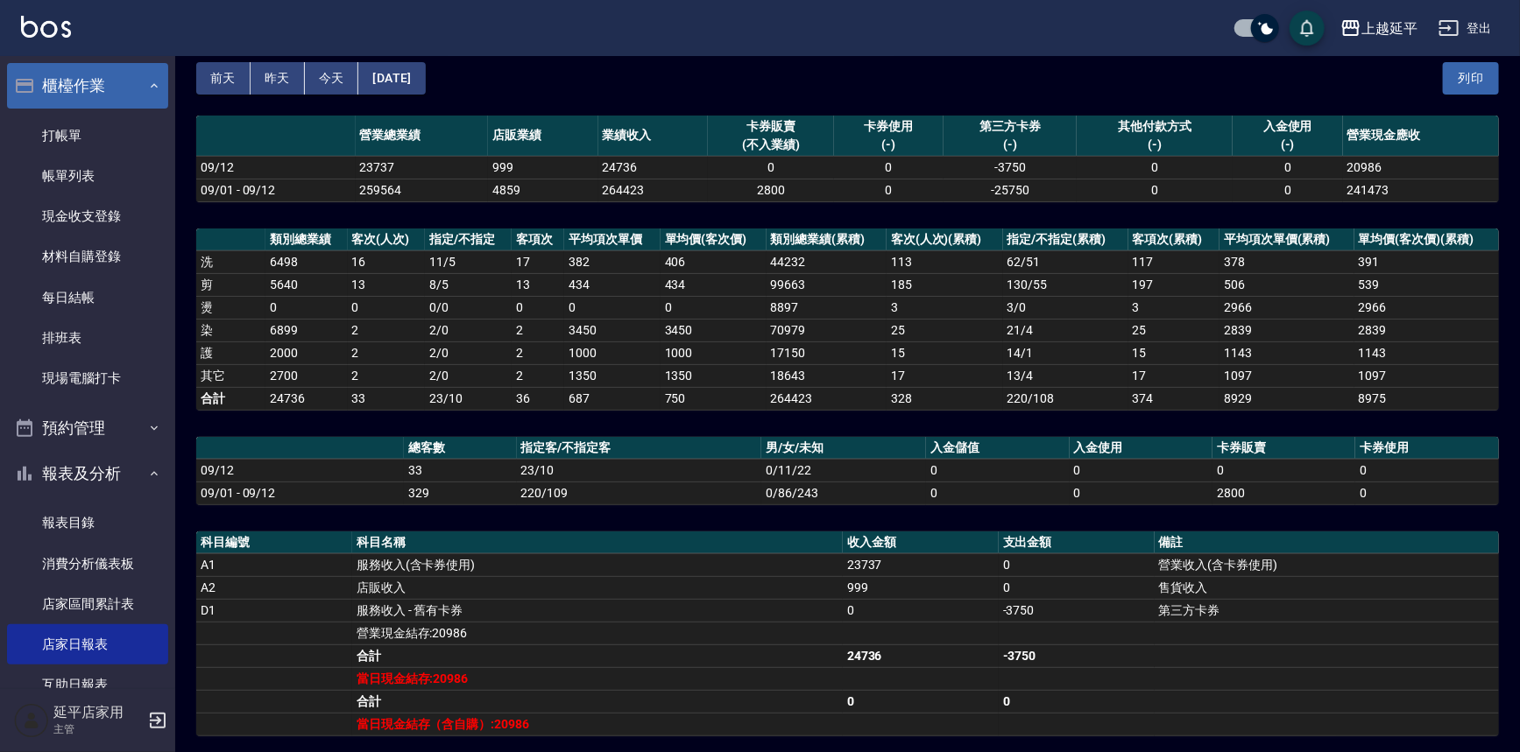
click at [67, 90] on button "櫃檯作業" at bounding box center [87, 86] width 161 height 46
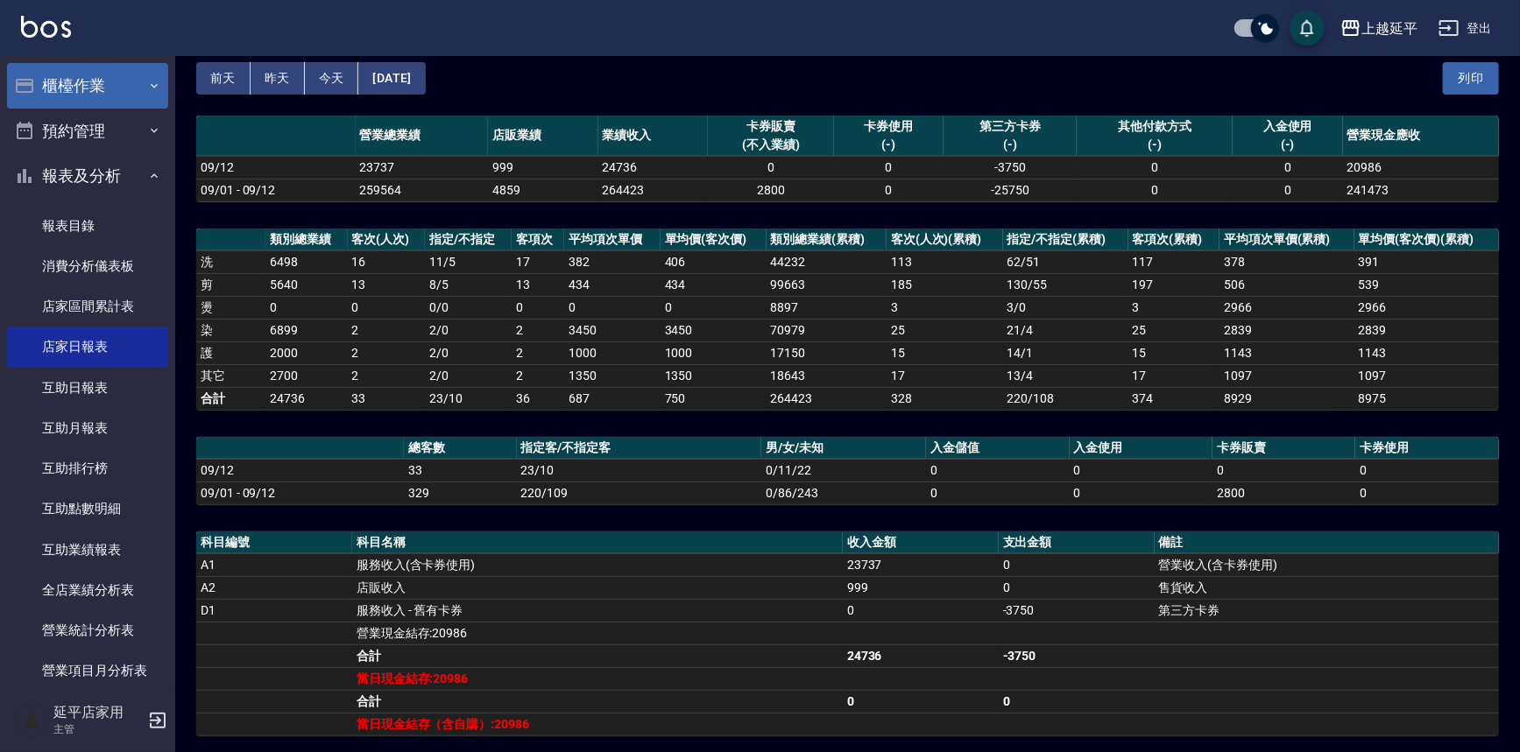
click at [65, 88] on button "櫃檯作業" at bounding box center [87, 86] width 161 height 46
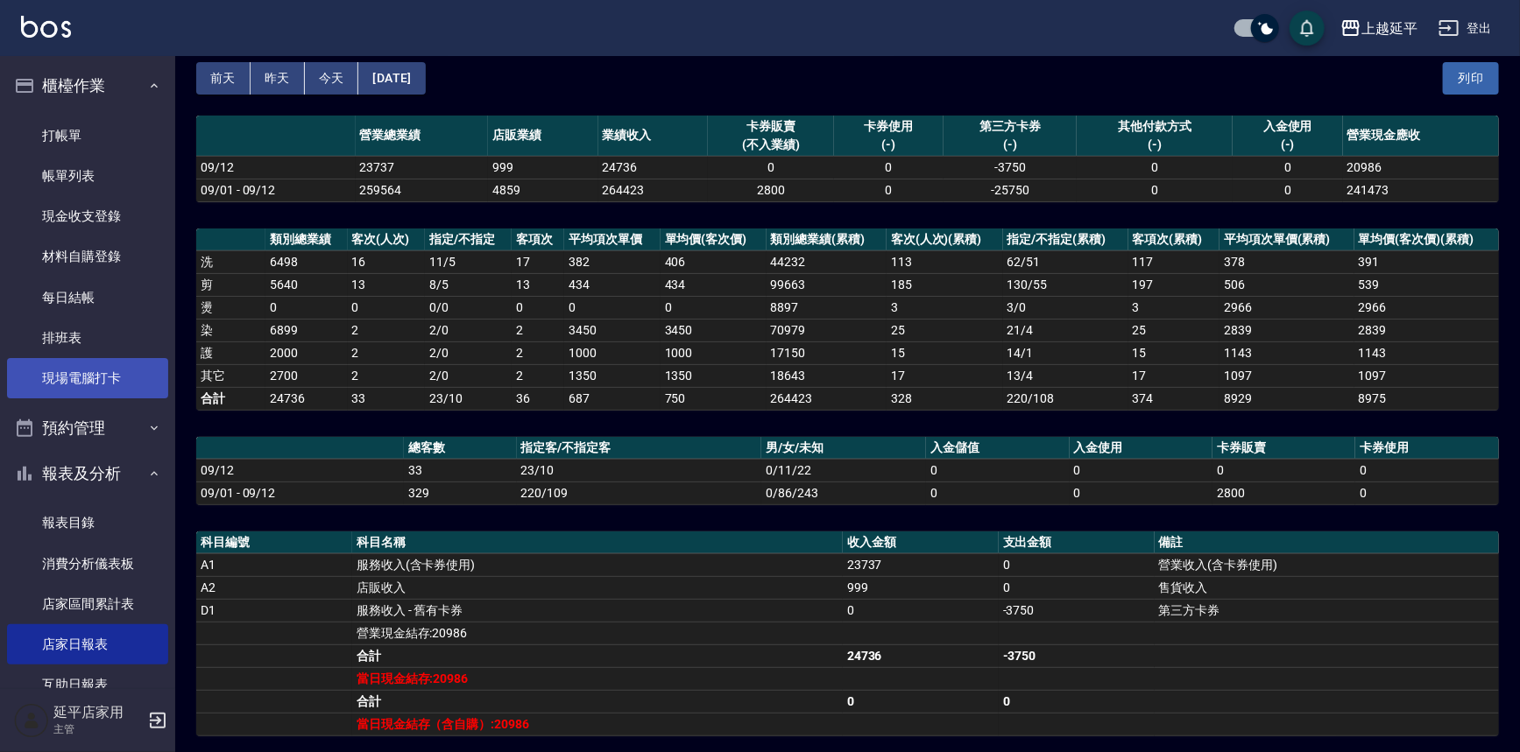
click at [102, 380] on link "現場電腦打卡" at bounding box center [87, 378] width 161 height 40
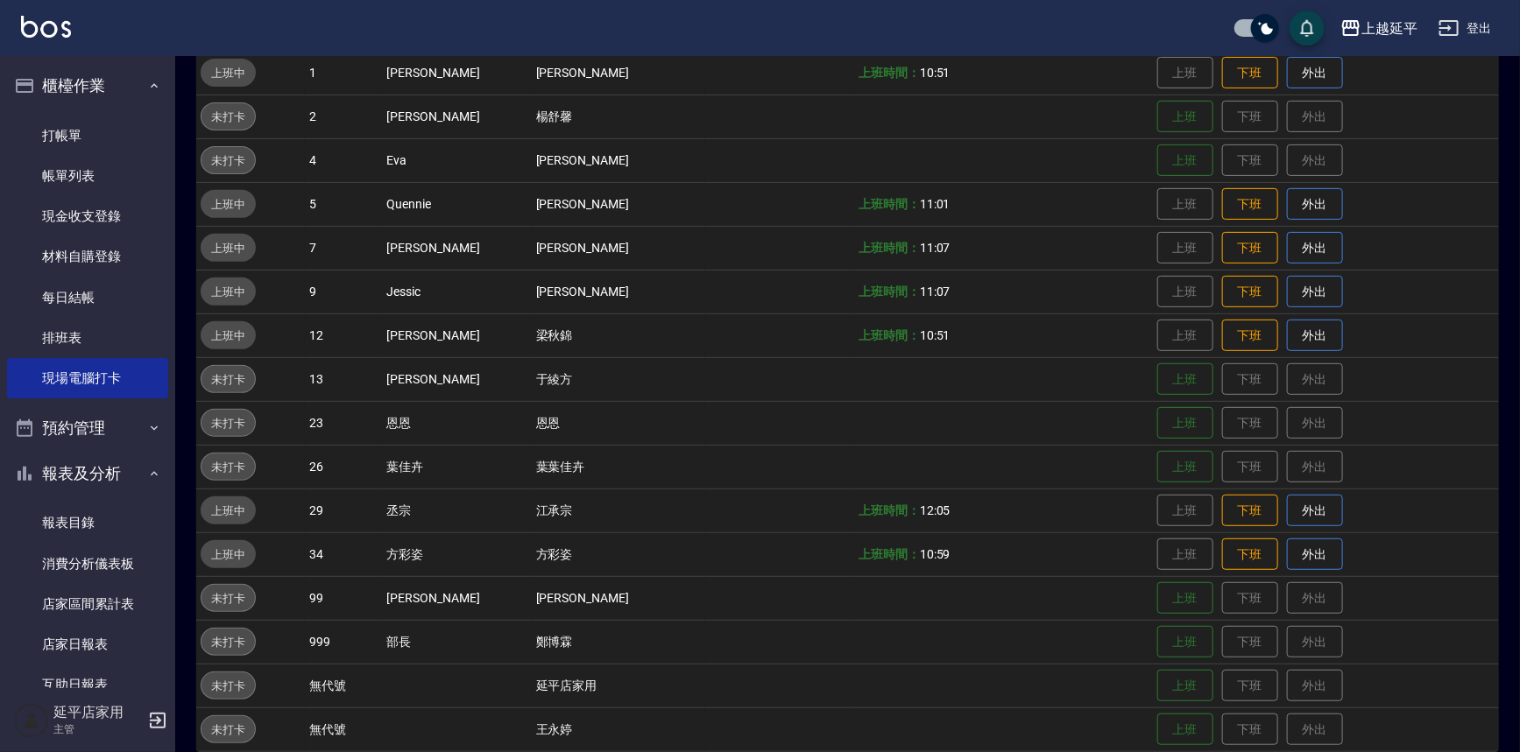
scroll to position [173, 0]
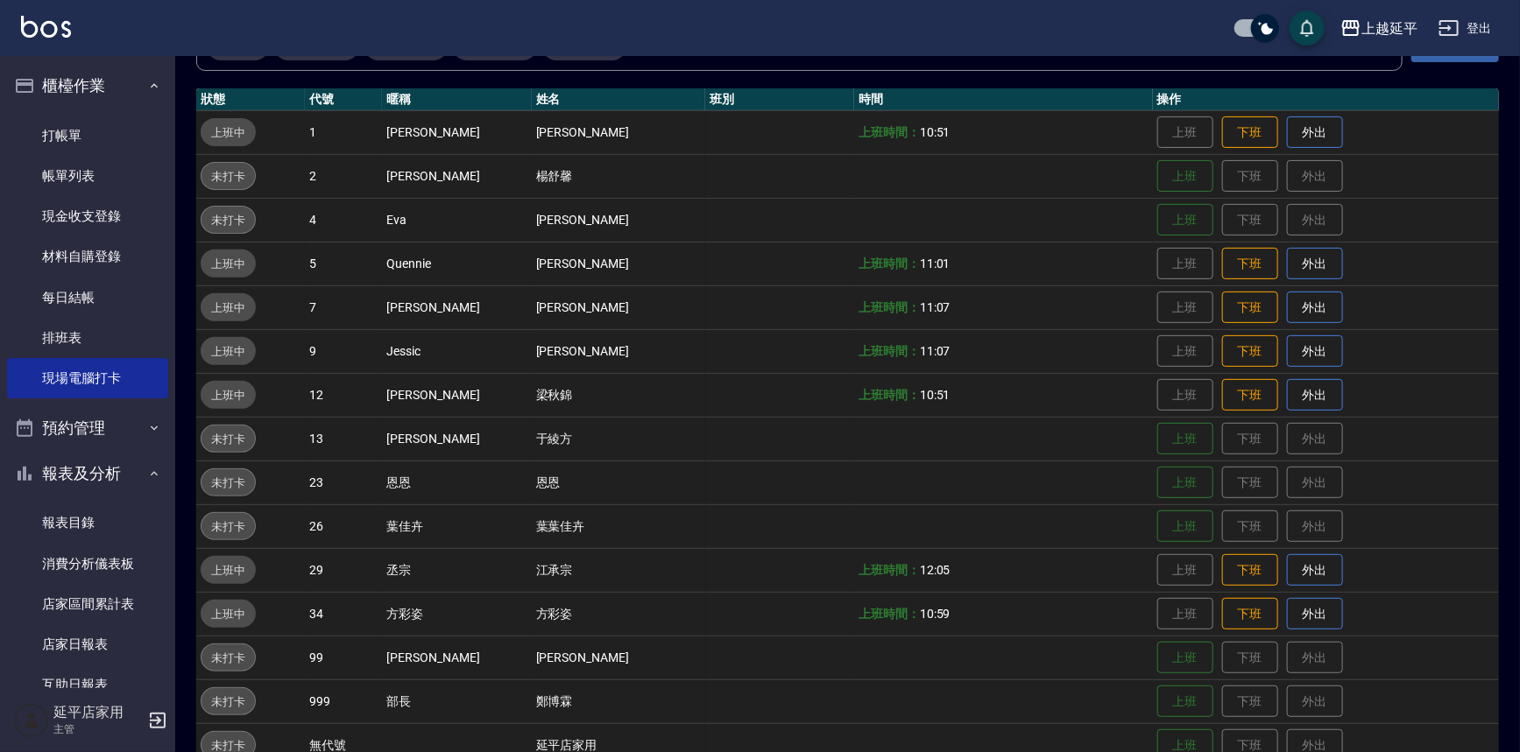
drag, startPoint x: 858, startPoint y: 501, endPoint x: 918, endPoint y: 546, distance: 75.2
click at [862, 507] on tbody "上班中 1 [PERSON_NAME] [PERSON_NAME] 上班時間： 10:51 上班 下班 外出 未打卡 2 [PERSON_NAME] [PER…" at bounding box center [847, 460] width 1303 height 701
click at [1222, 131] on button "下班" at bounding box center [1250, 132] width 56 height 31
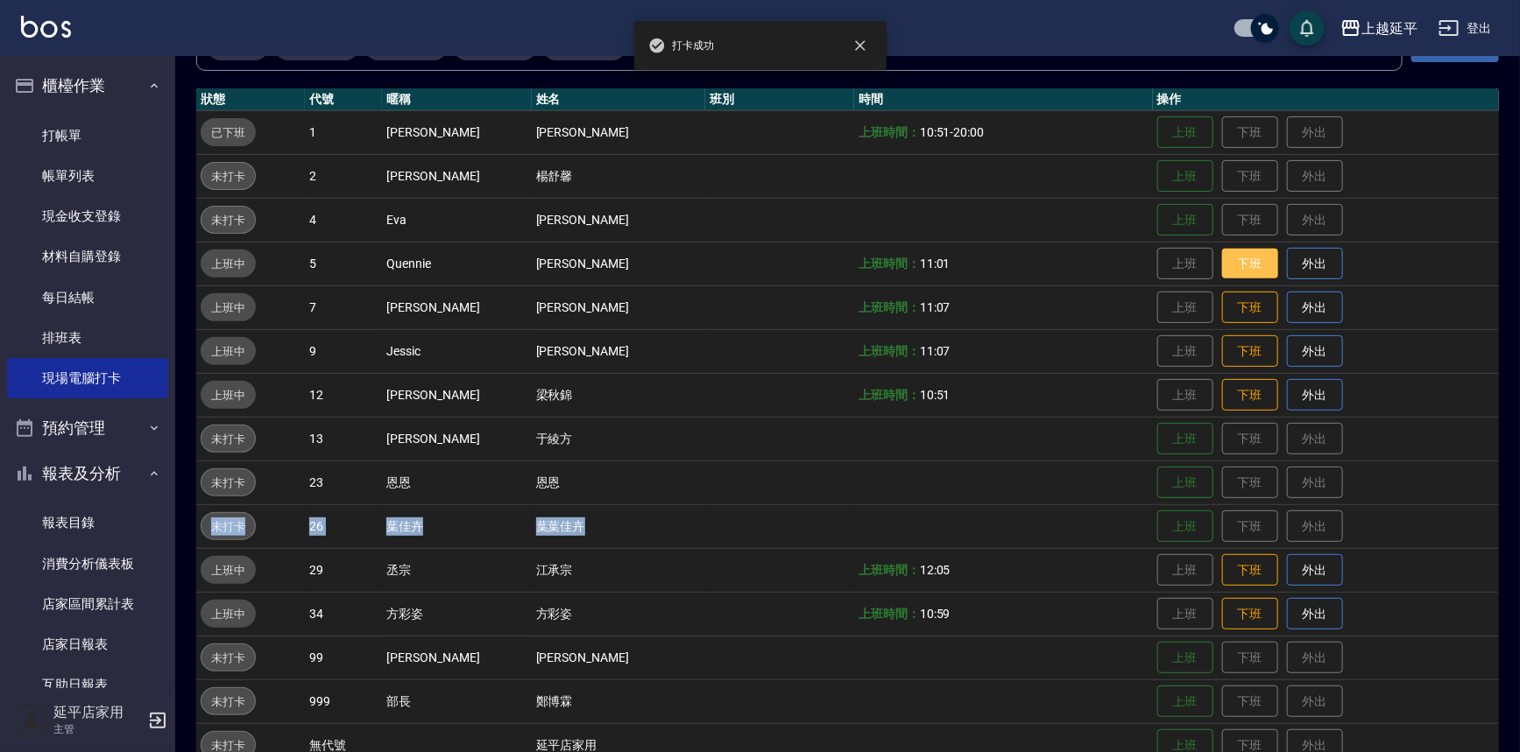
click at [1224, 264] on button "下班" at bounding box center [1250, 264] width 56 height 31
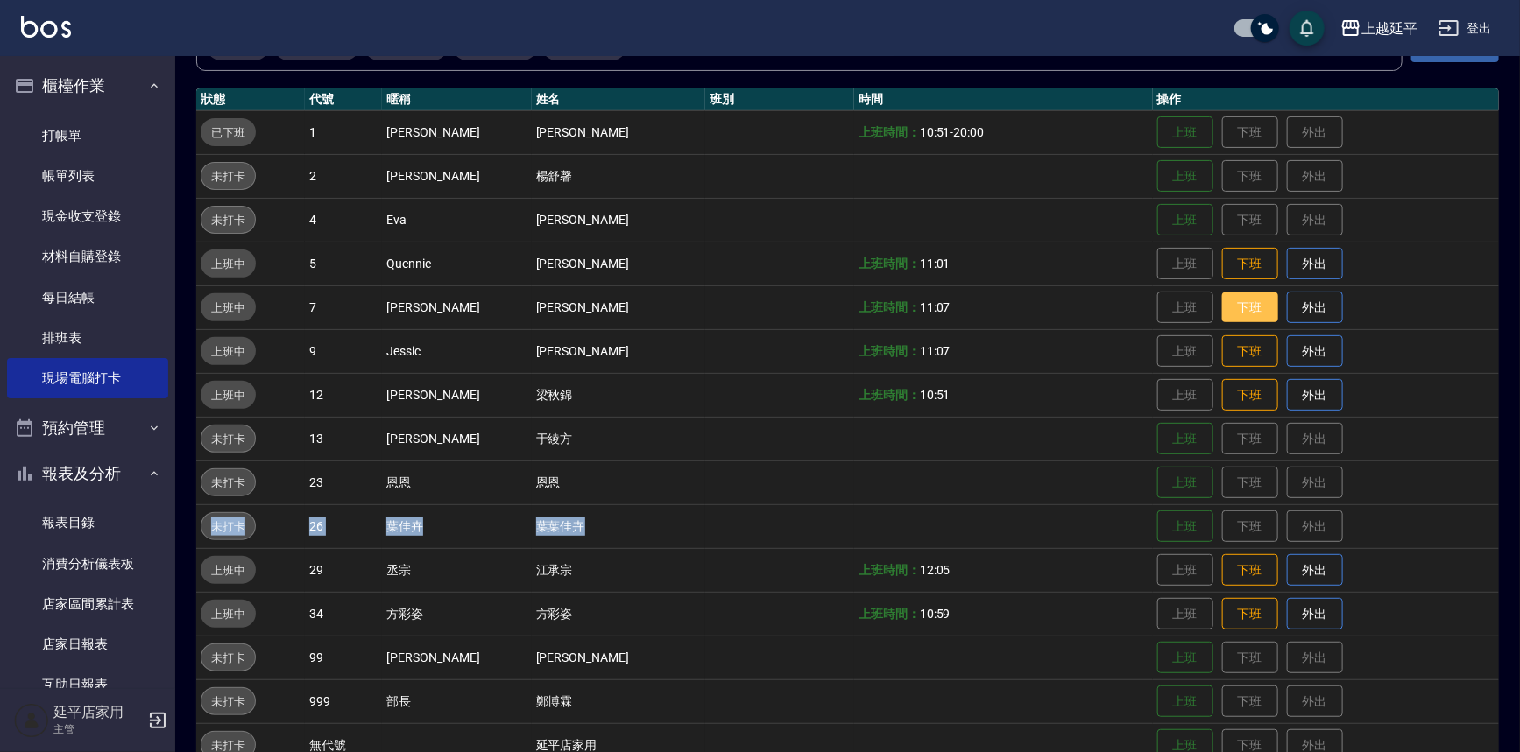
click at [1233, 307] on button "下班" at bounding box center [1250, 308] width 56 height 31
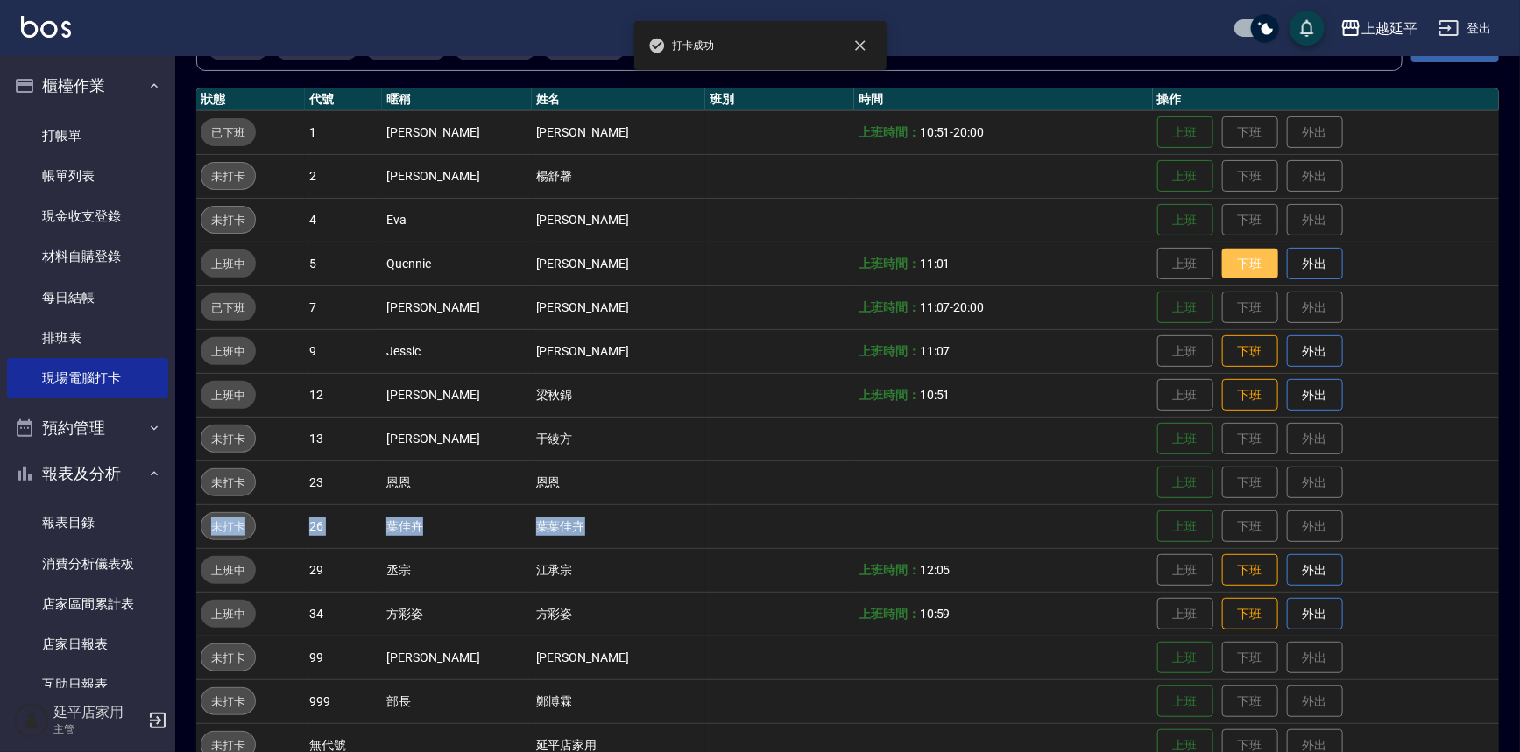
click at [1238, 263] on button "下班" at bounding box center [1250, 264] width 56 height 31
click at [1230, 350] on button "下班" at bounding box center [1250, 351] width 56 height 31
click at [1231, 386] on button "下班" at bounding box center [1250, 395] width 56 height 31
click at [1242, 555] on button "下班" at bounding box center [1250, 570] width 56 height 31
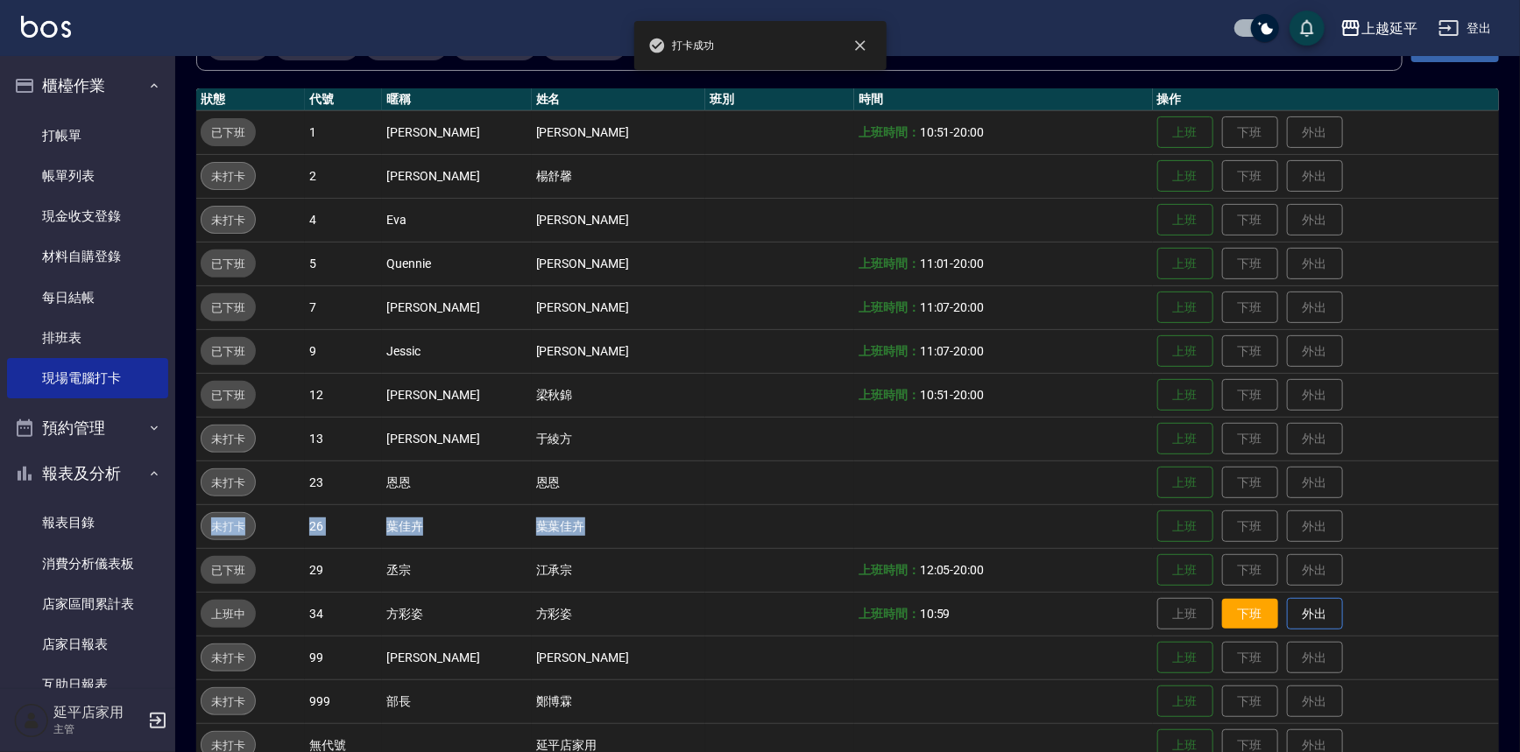
click at [1222, 610] on button "下班" at bounding box center [1250, 614] width 56 height 31
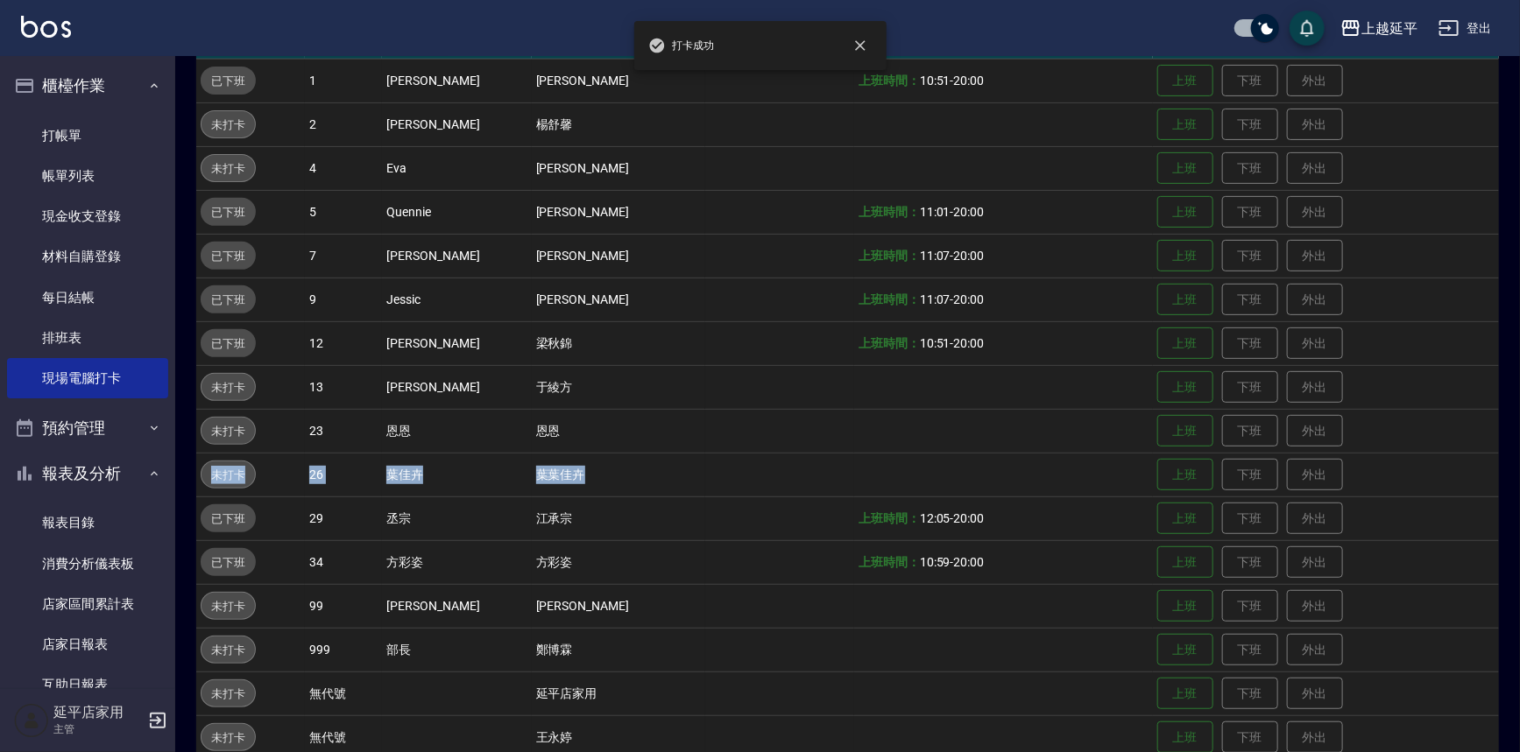
scroll to position [252, 0]
